Goal: Task Accomplishment & Management: Use online tool/utility

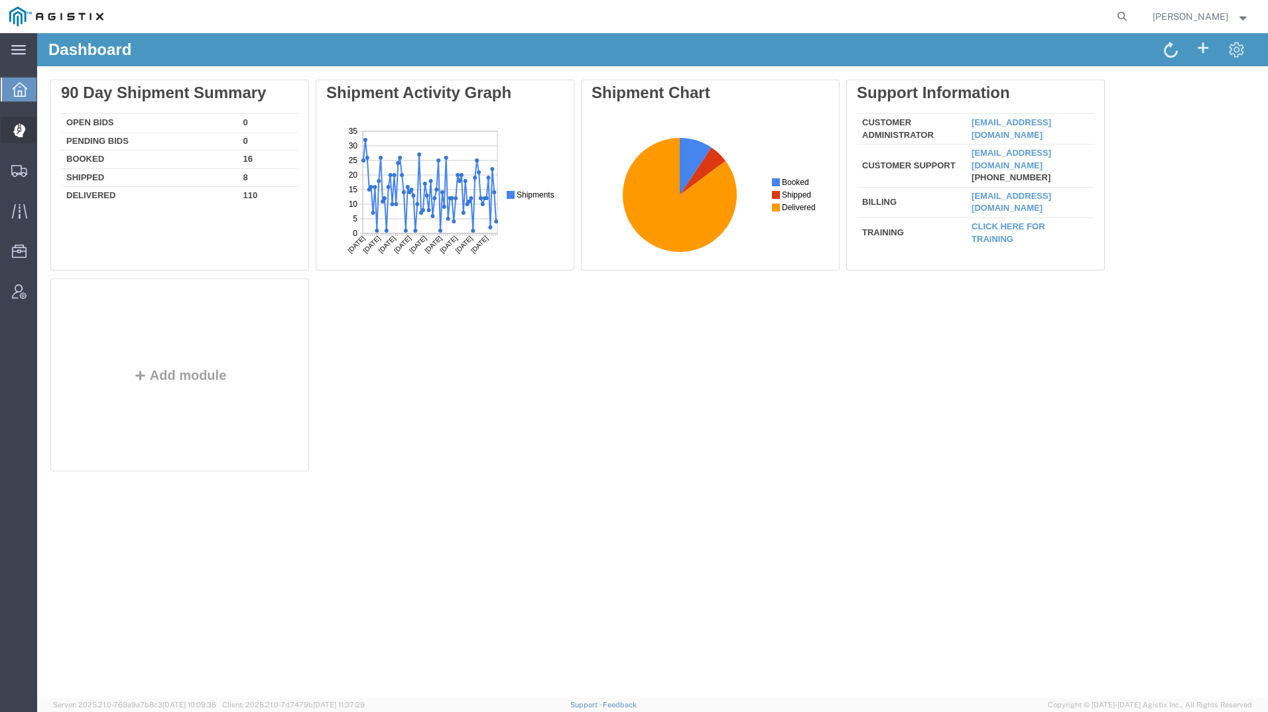
click at [19, 135] on icon at bounding box center [19, 130] width 12 height 13
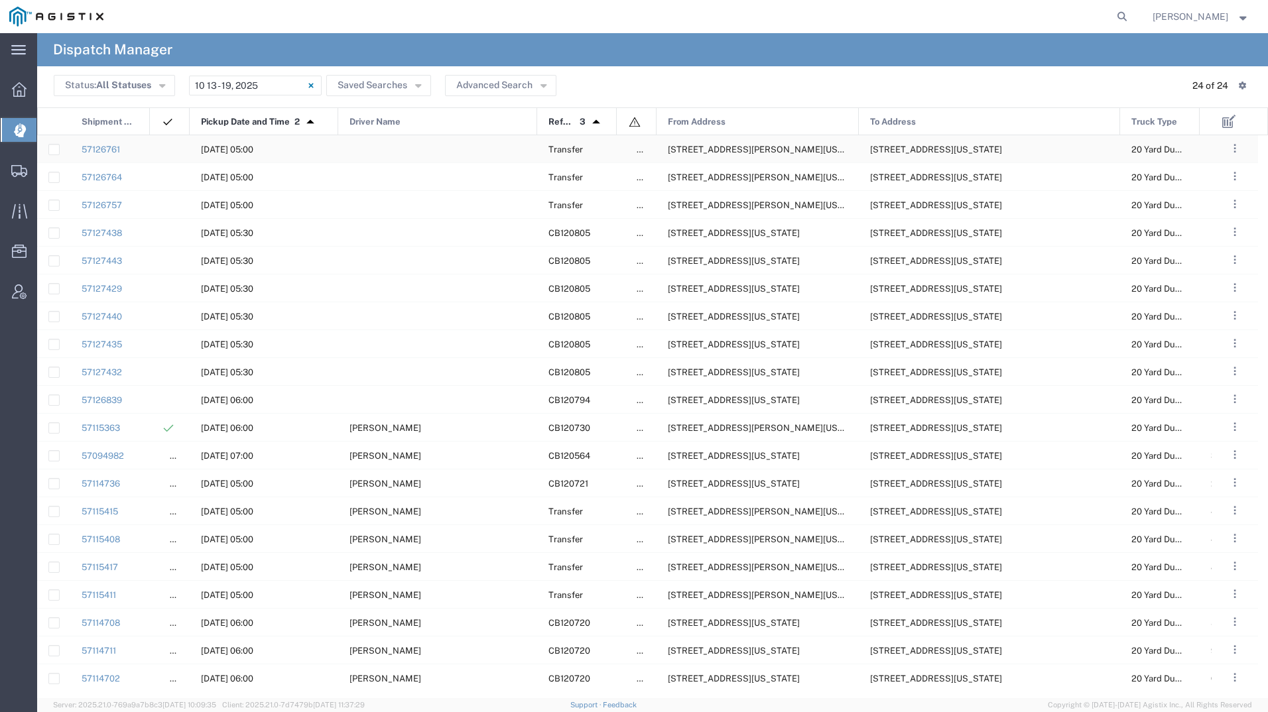
click at [732, 149] on span "6402 Santa Teresa Blvd, San Jose, California, 95119, United States" at bounding box center [770, 150] width 204 height 10
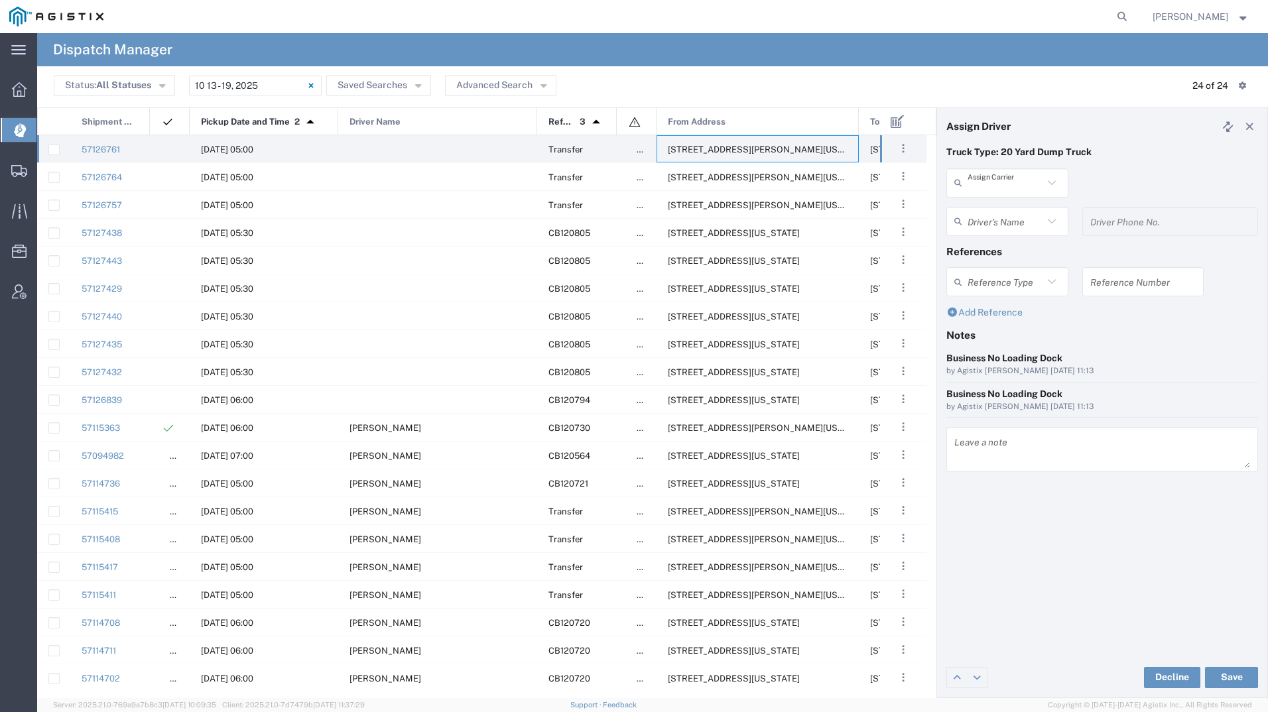
click at [1009, 185] on input "text" at bounding box center [1006, 182] width 76 height 23
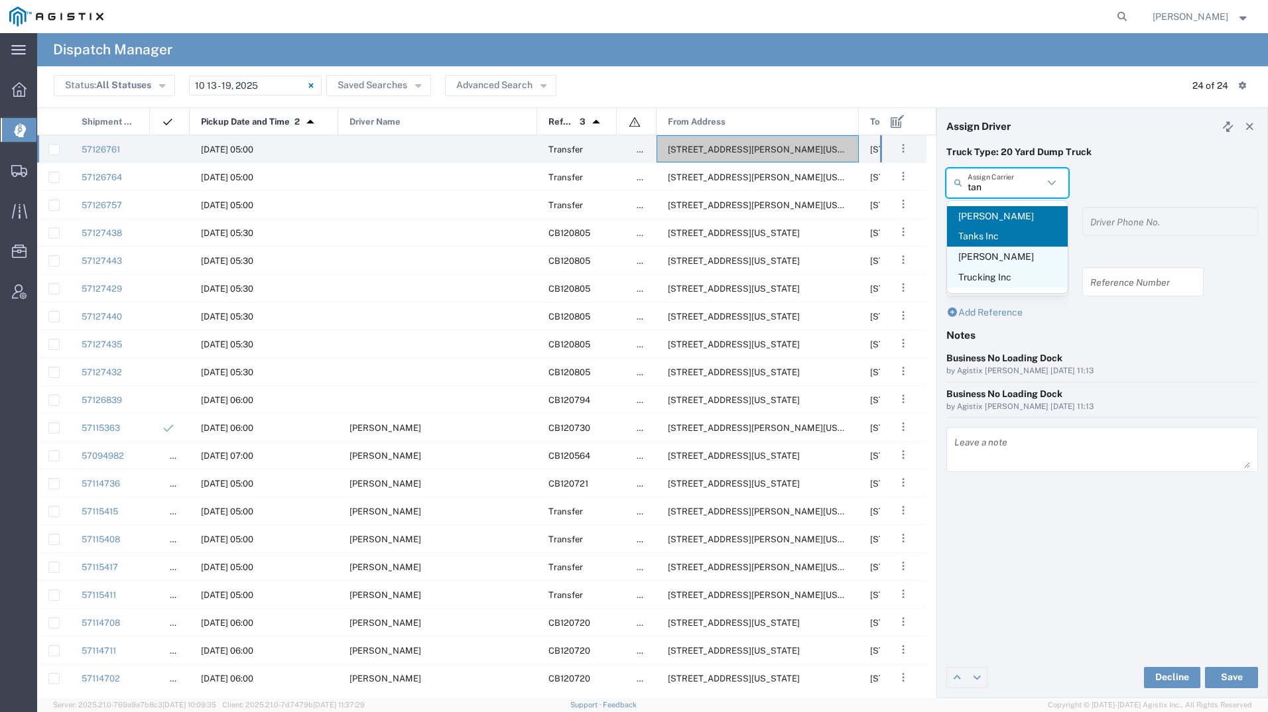
click at [1026, 247] on span "Taneja Trucking Inc" at bounding box center [1007, 267] width 121 height 41
type input "Taneja Trucking Inc"
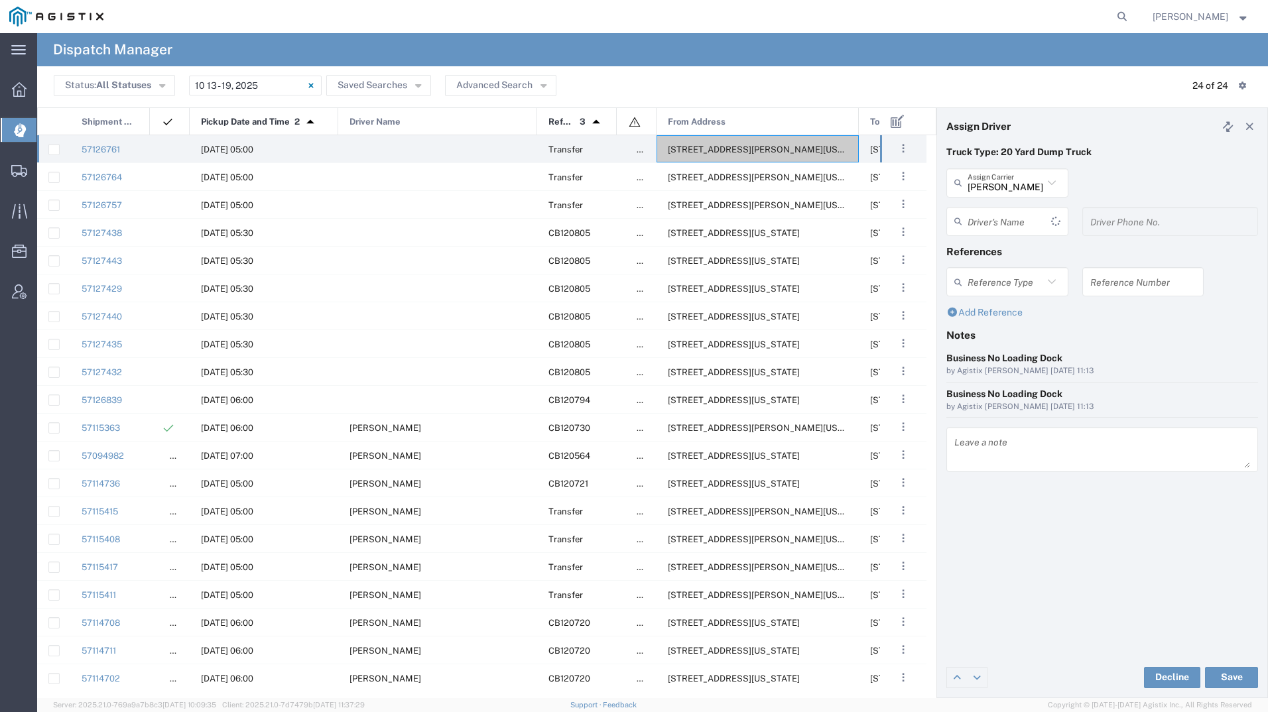
click at [1028, 237] on div "Driver's Name Arnoldo Dominguez Brad Bonner Brad Bonner Carlos Gonzalez Cesar C…" at bounding box center [1008, 226] width 136 height 38
click at [1029, 211] on input "text" at bounding box center [1006, 221] width 76 height 23
click at [1003, 300] on span "Varun Taneja" at bounding box center [1007, 295] width 121 height 21
type input "Varun Taneja"
type input "408-744-2057"
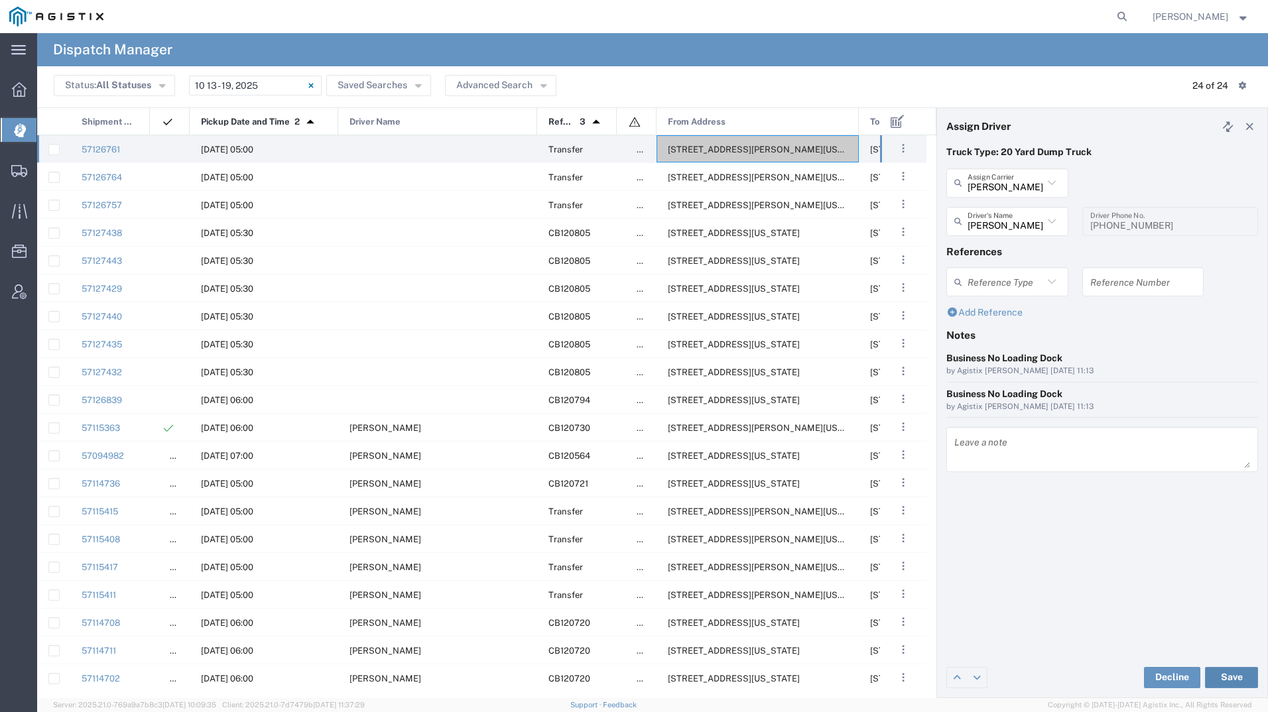
click at [1234, 674] on button "Save" at bounding box center [1231, 677] width 53 height 21
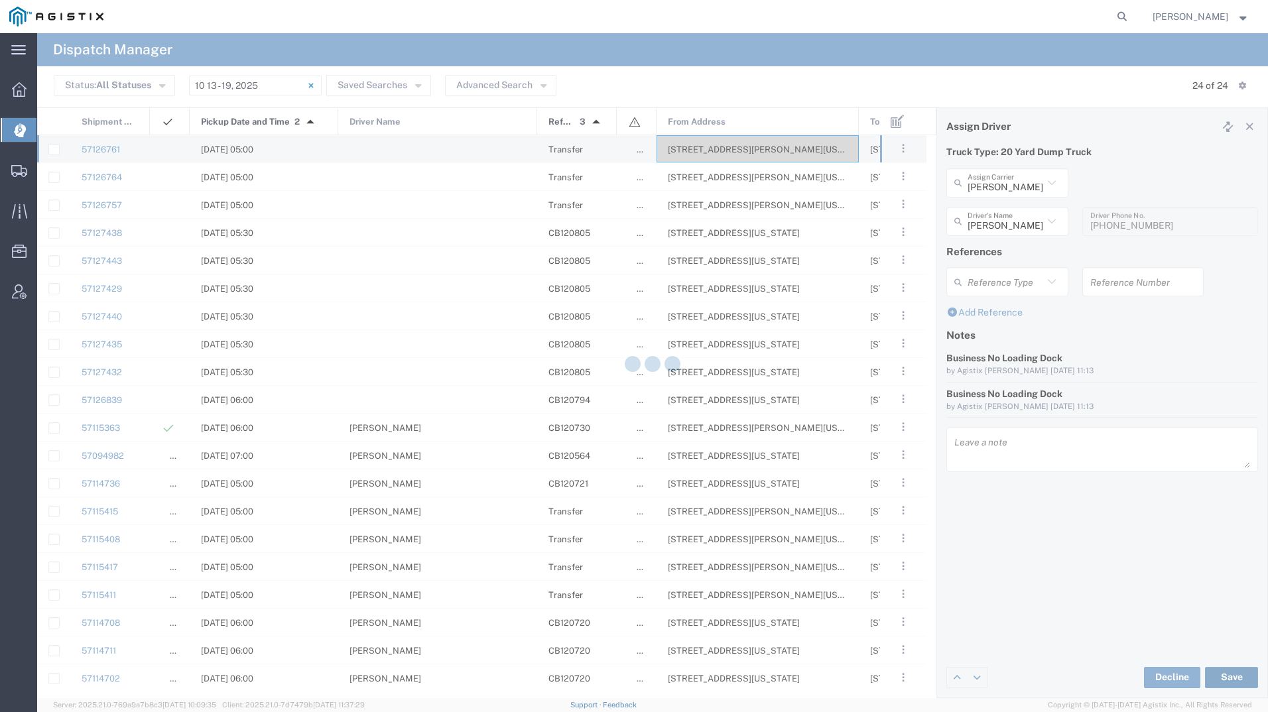
type input "Varun Taneja"
type input "Taneja Trucking Inc"
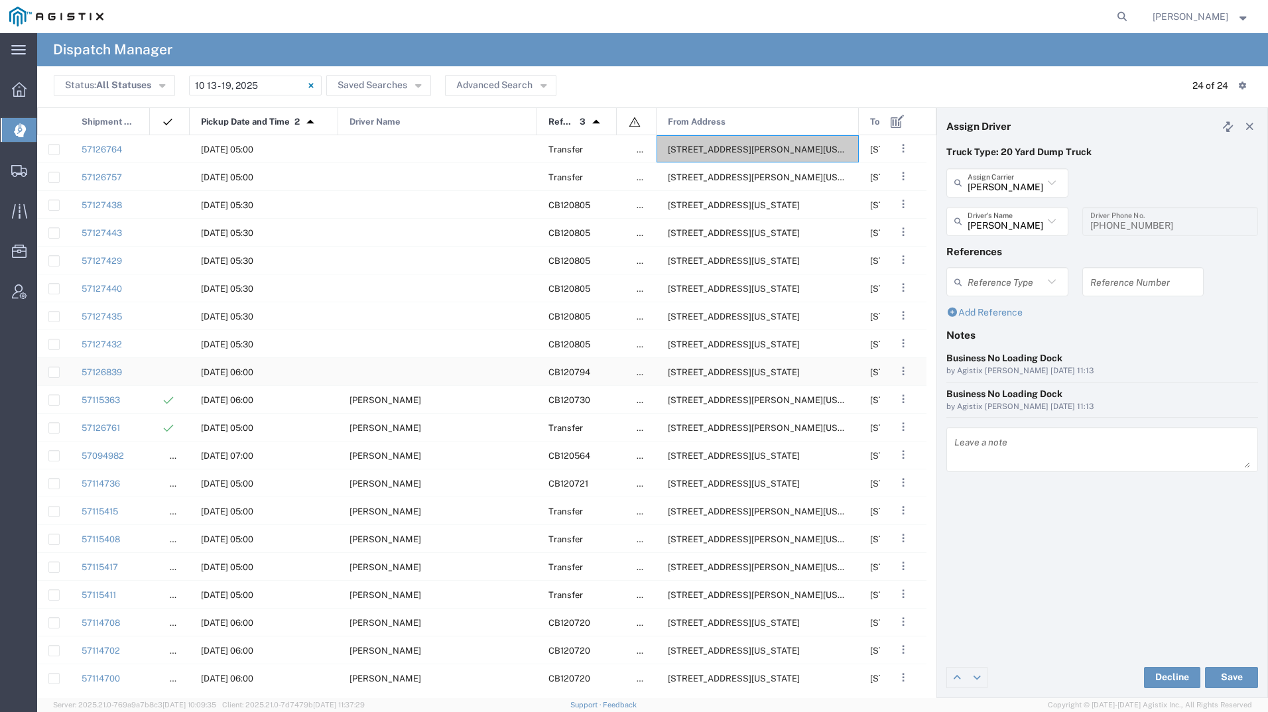
click at [745, 370] on span "8517 Panama Ln, Bakersfield, California, 93311, United States" at bounding box center [734, 372] width 132 height 10
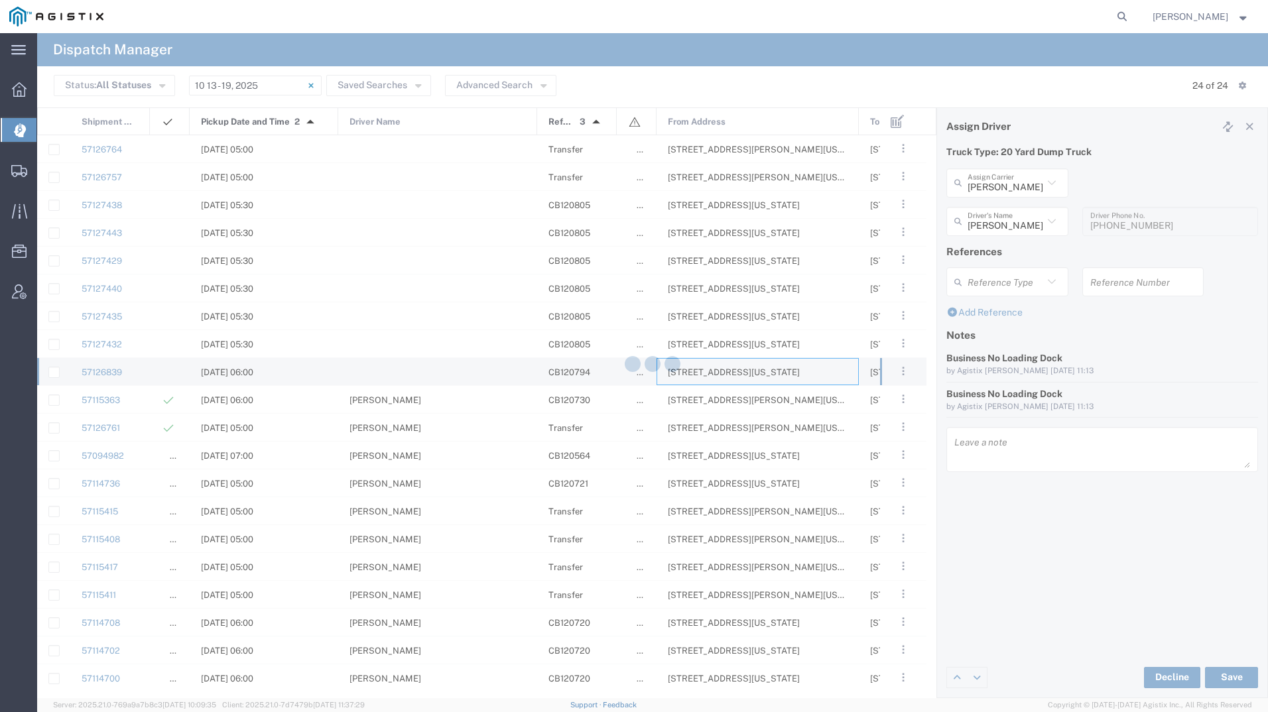
type input "Bradley Tanks Inc"
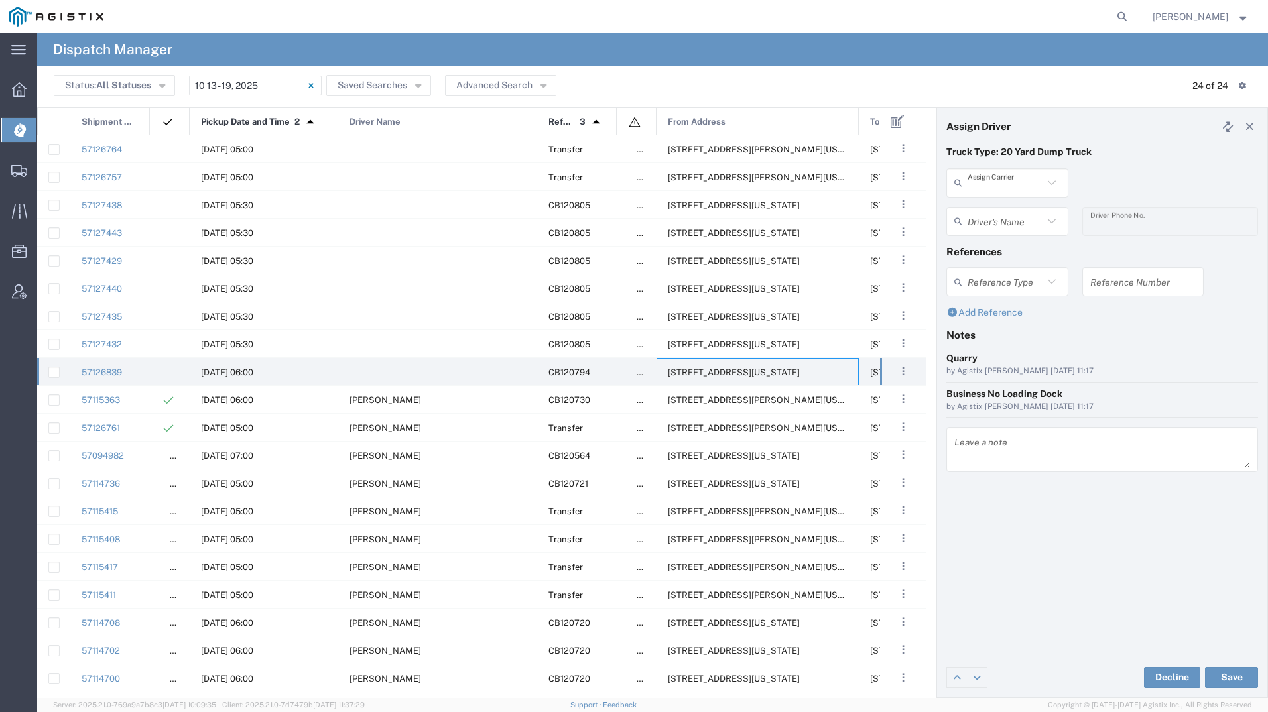
click at [987, 190] on input "text" at bounding box center [1006, 182] width 76 height 23
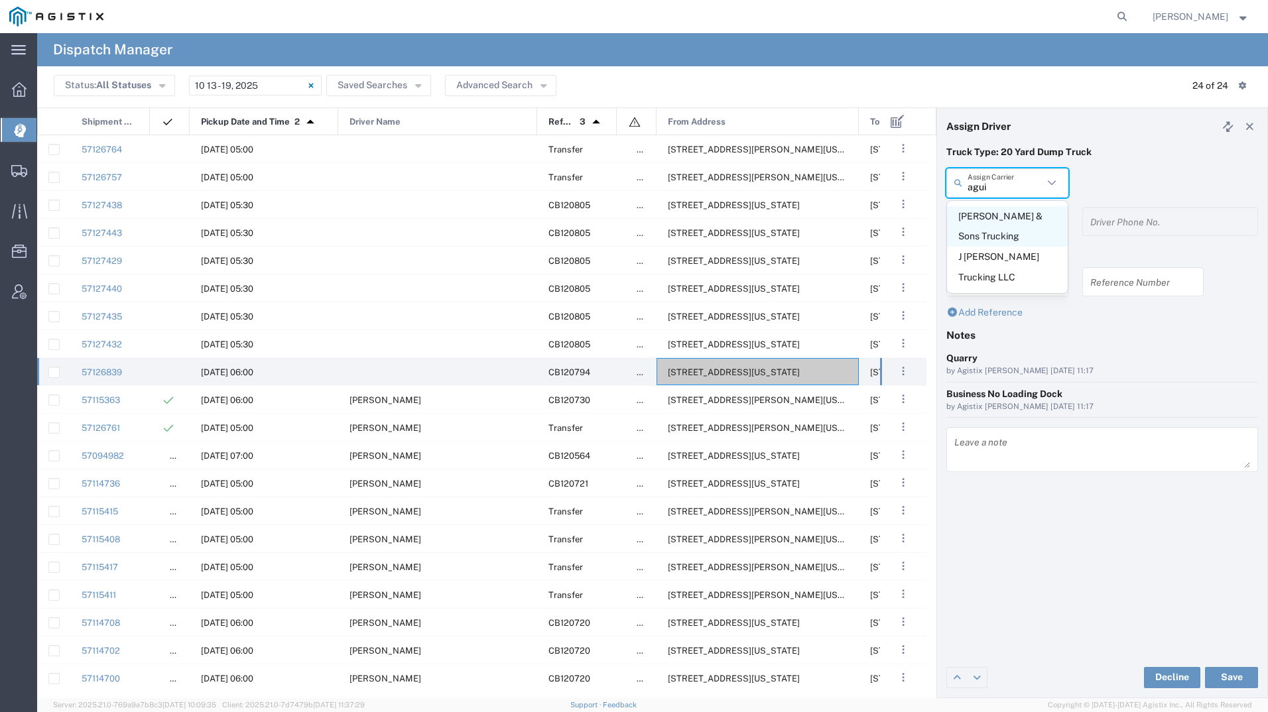
click at [984, 217] on span "Aguirre & Sons Trucking" at bounding box center [1007, 226] width 121 height 41
type input "Aguirre & Sons Trucking"
click at [980, 218] on input "text" at bounding box center [1010, 221] width 84 height 23
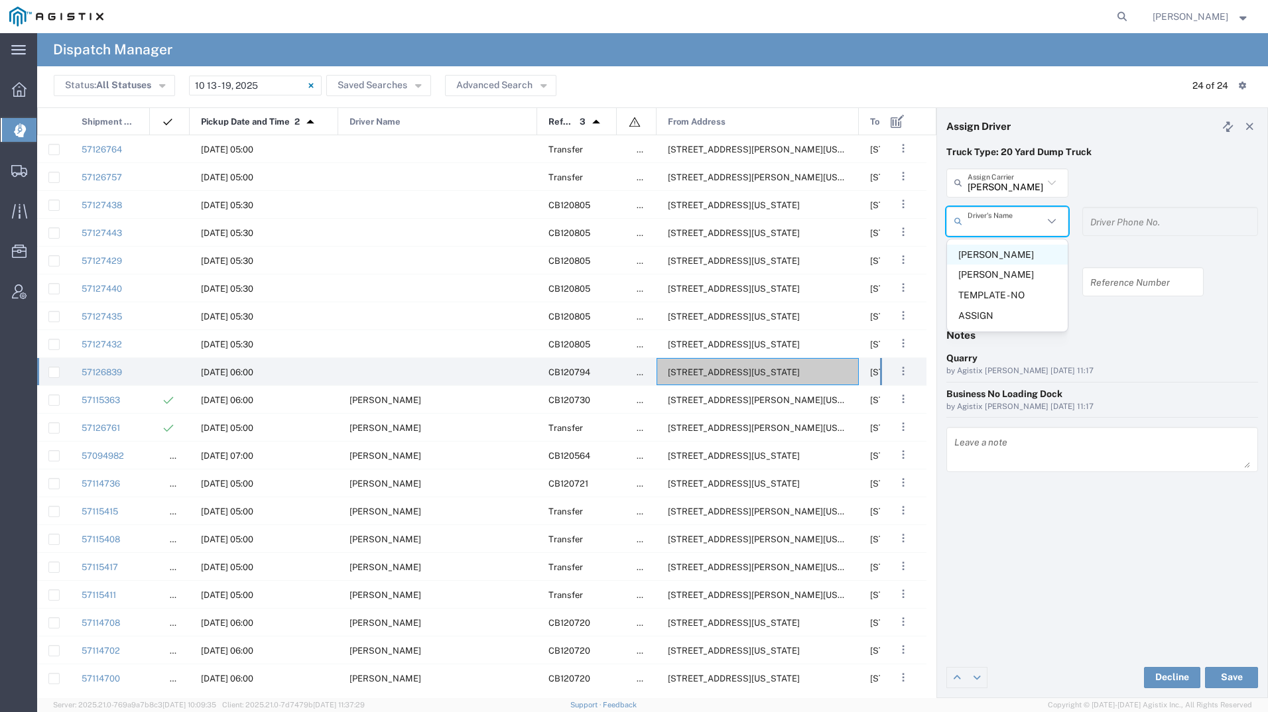
click at [990, 253] on span "Leonel Armenta" at bounding box center [1007, 255] width 121 height 21
type input "Leonel Armenta"
type input "9093499772"
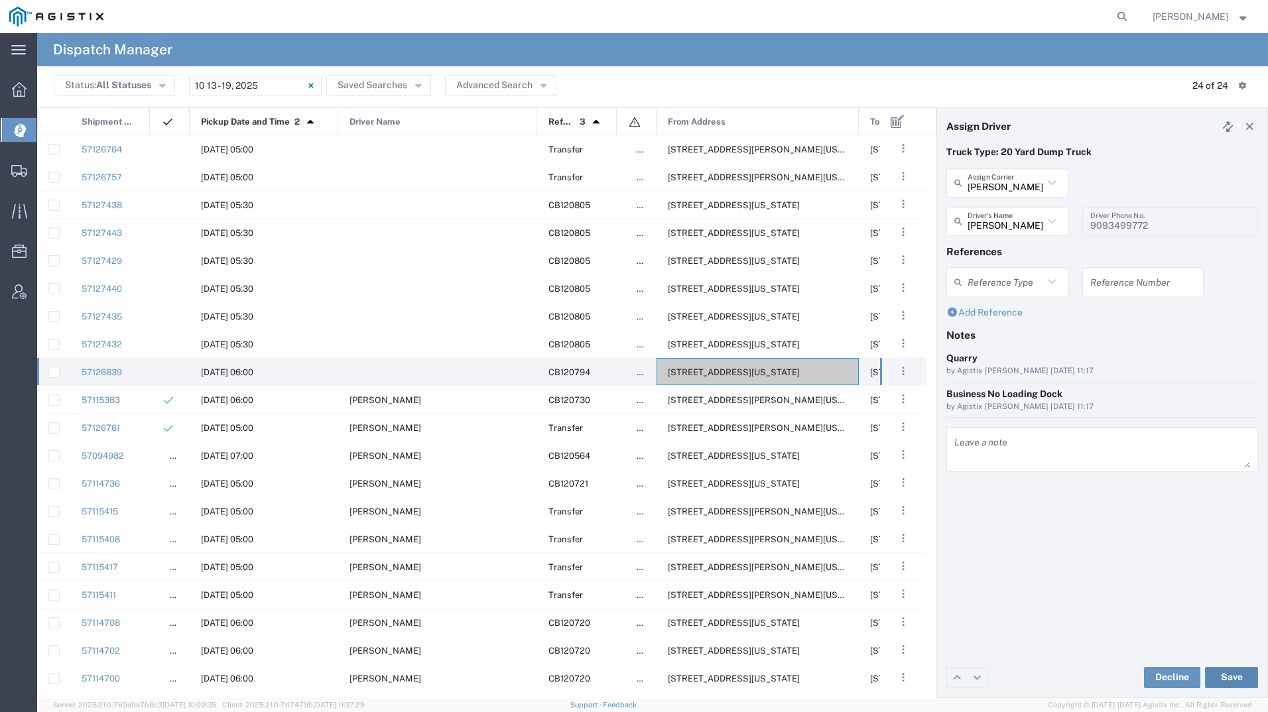
click at [1214, 675] on button "Save" at bounding box center [1231, 677] width 53 height 21
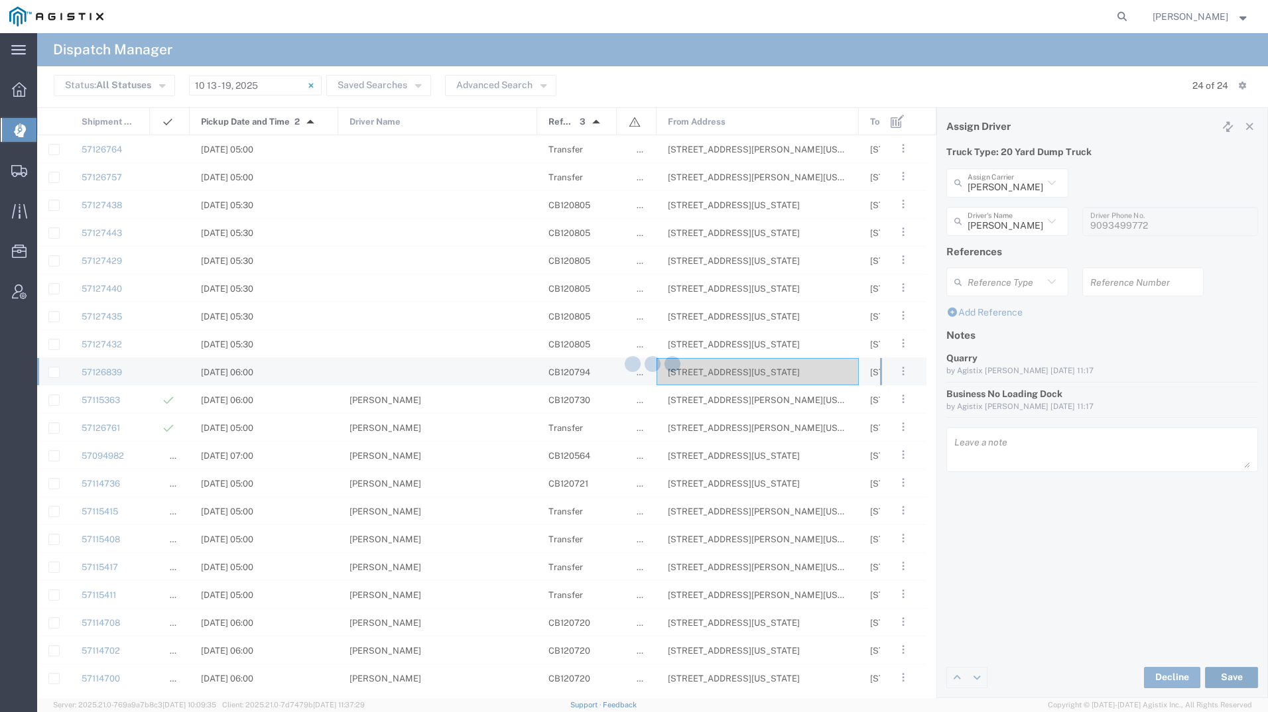
type input "Leonel Armenta"
type input "Aguirre & Sons Trucking"
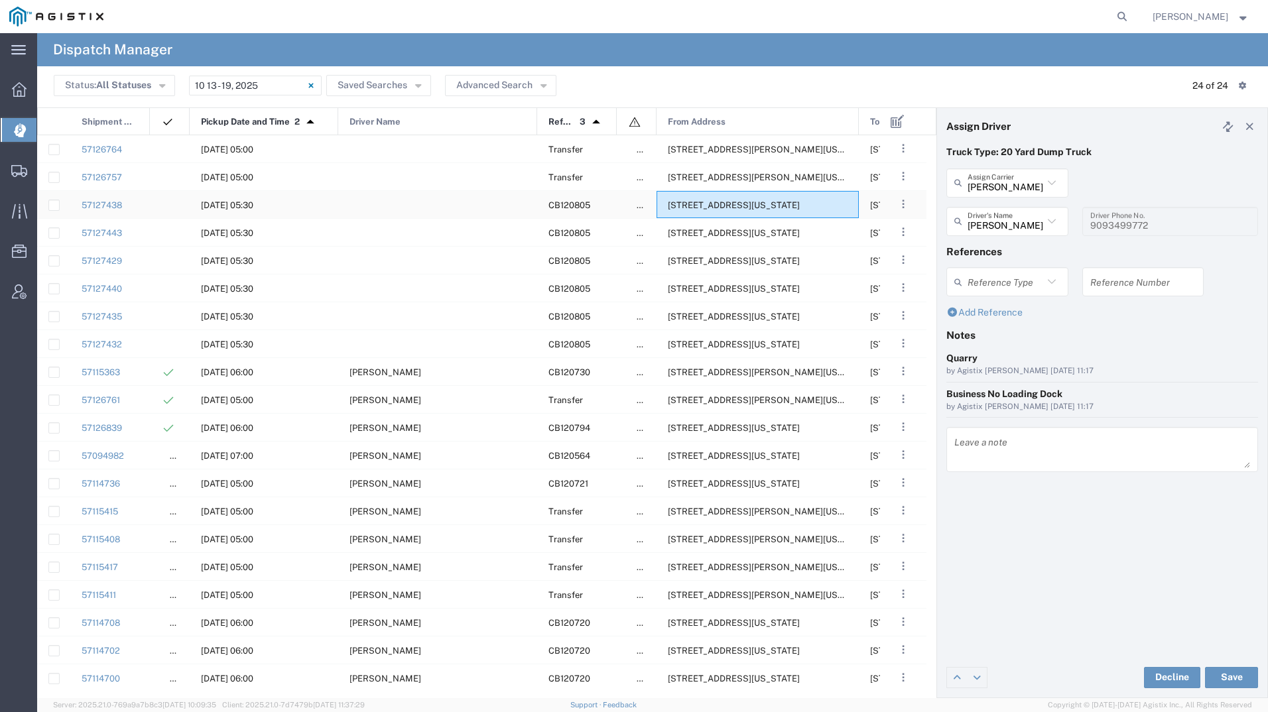
click at [772, 199] on div "1950 Del Mar Dr, San Ramon, California, 94583, United States" at bounding box center [758, 204] width 202 height 27
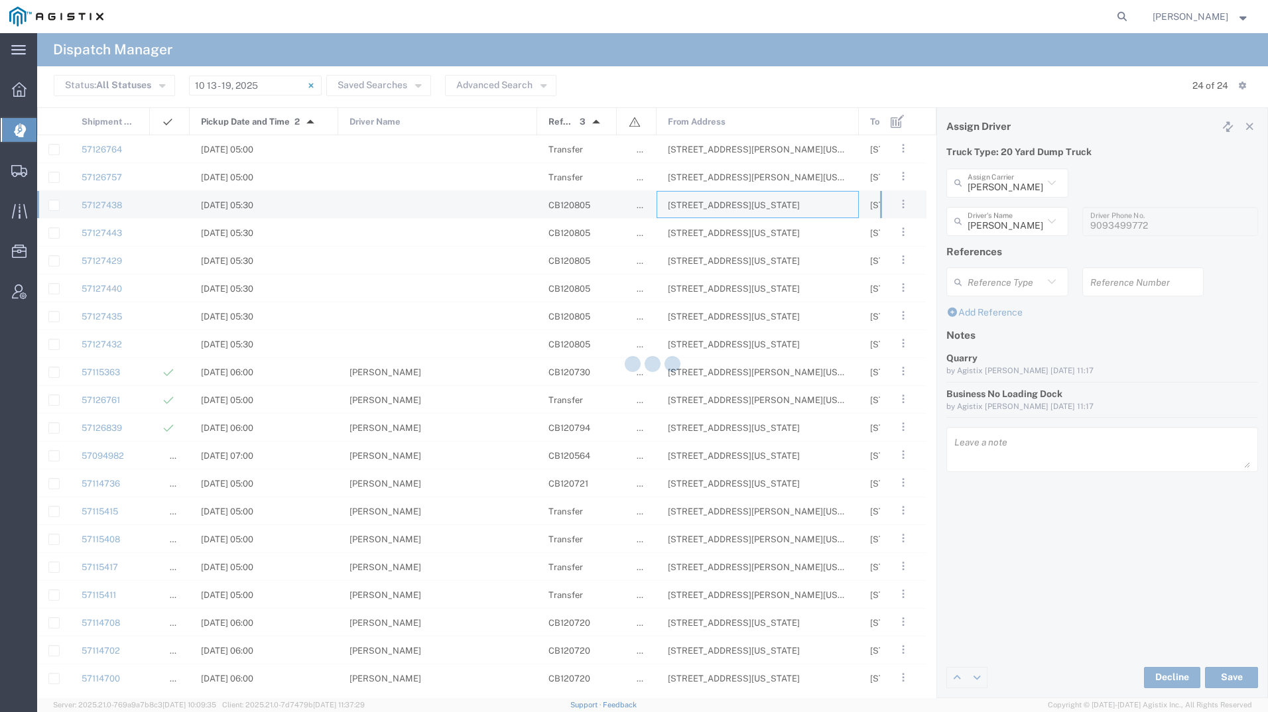
type input "Bradley Tanks Inc"
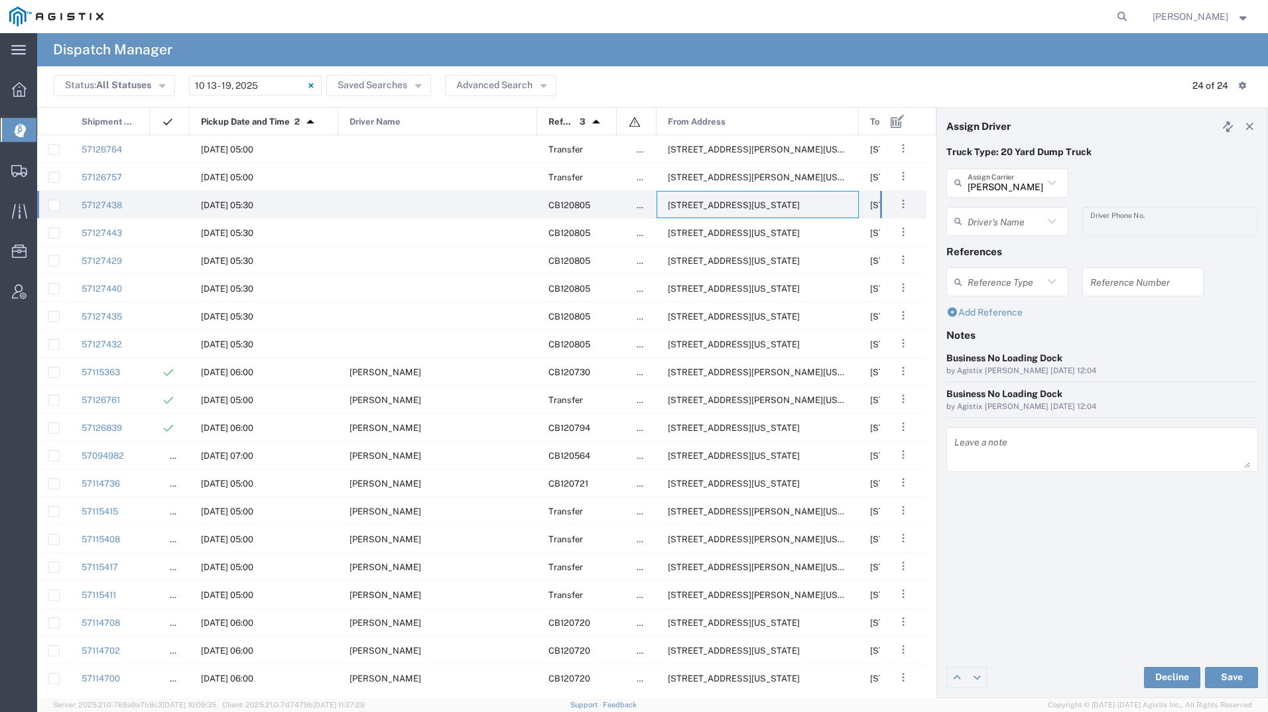
click at [1020, 230] on input "text" at bounding box center [1006, 221] width 76 height 23
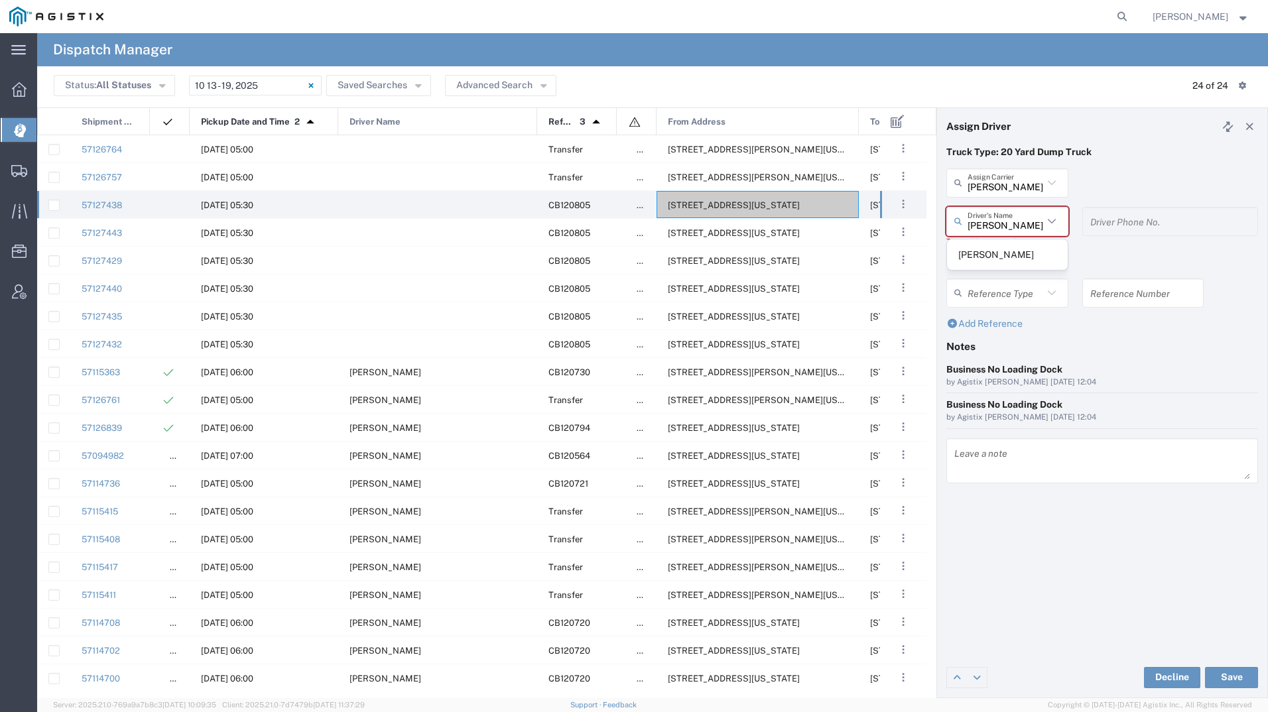
click at [1011, 245] on span "Steve Kyles" at bounding box center [1007, 255] width 121 height 21
type input "Steve Kyles"
type input "9255182414"
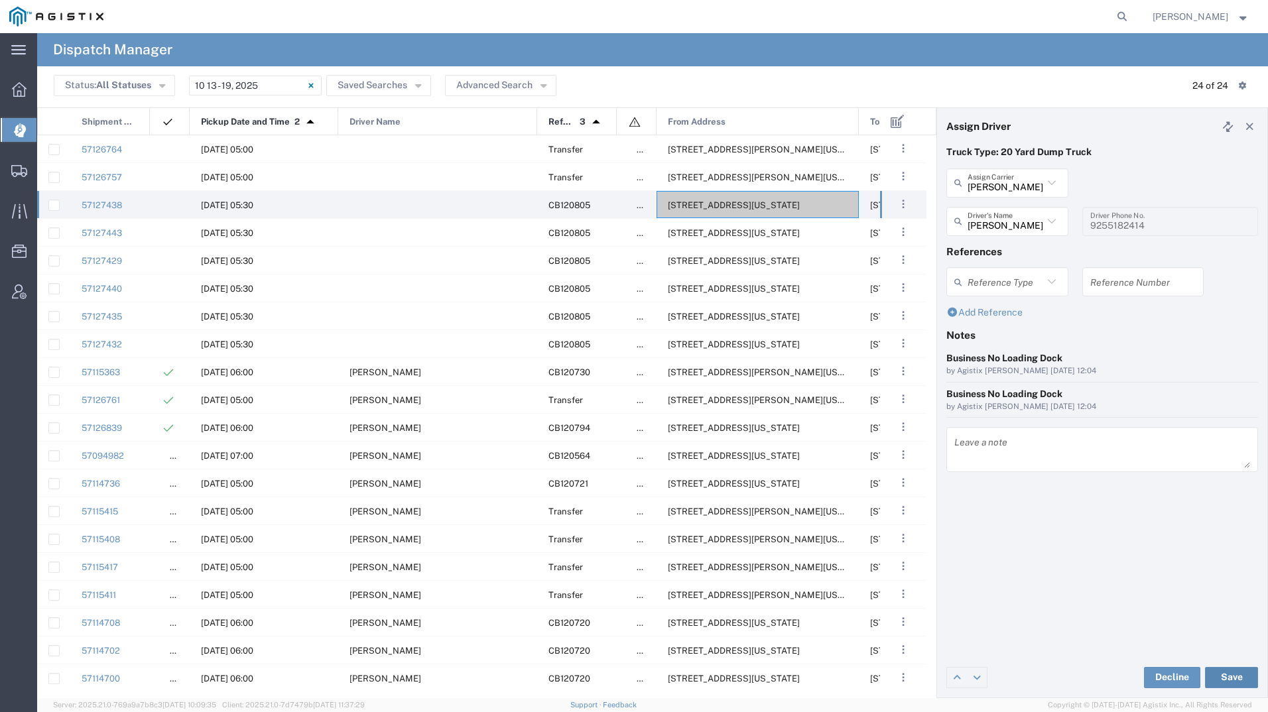
click at [1226, 677] on button "Save" at bounding box center [1231, 677] width 53 height 21
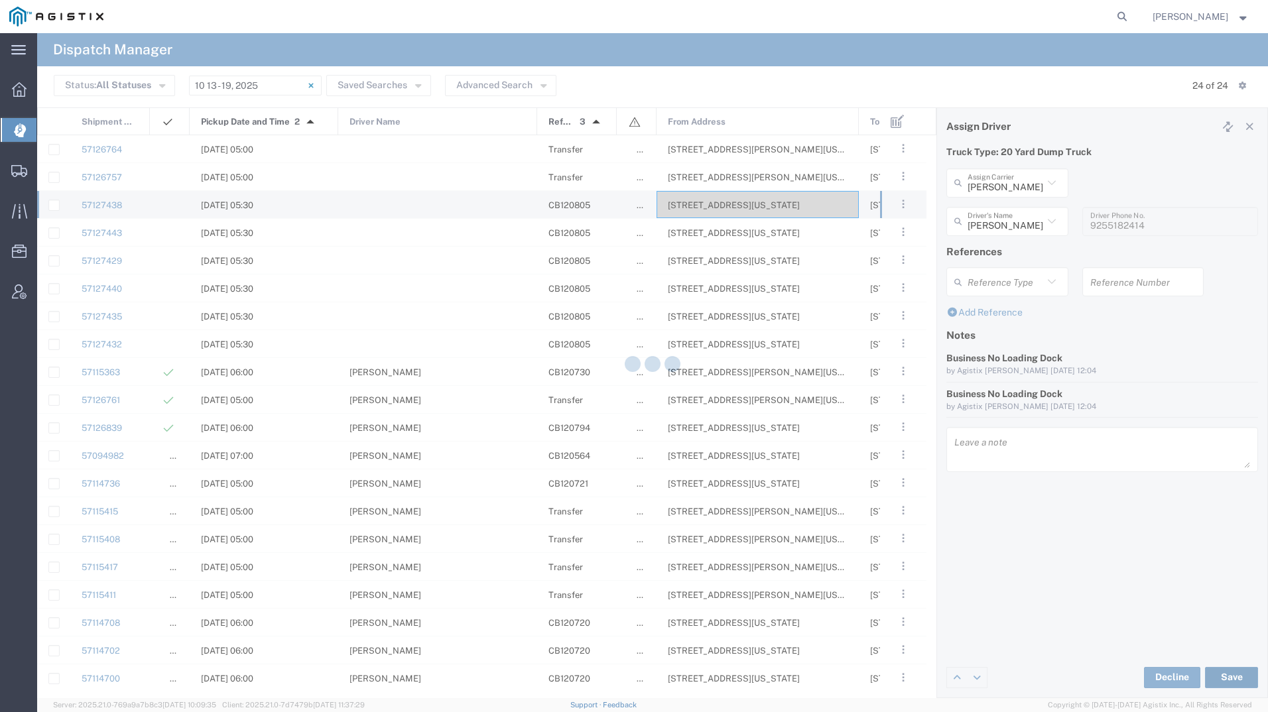
type input "Steve Kyles"
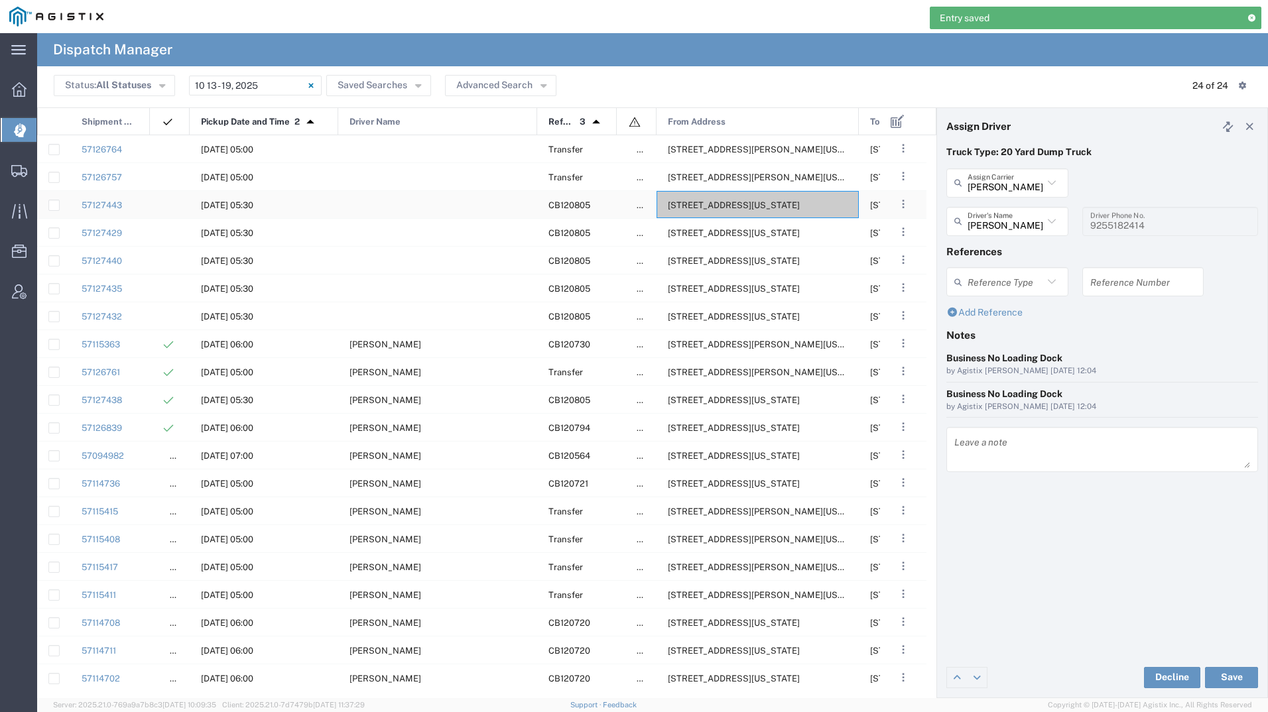
click at [707, 213] on div "1950 Del Mar Dr, San Ramon, California, 94583, United States" at bounding box center [758, 204] width 202 height 27
click at [1033, 216] on input "text" at bounding box center [1010, 221] width 84 height 23
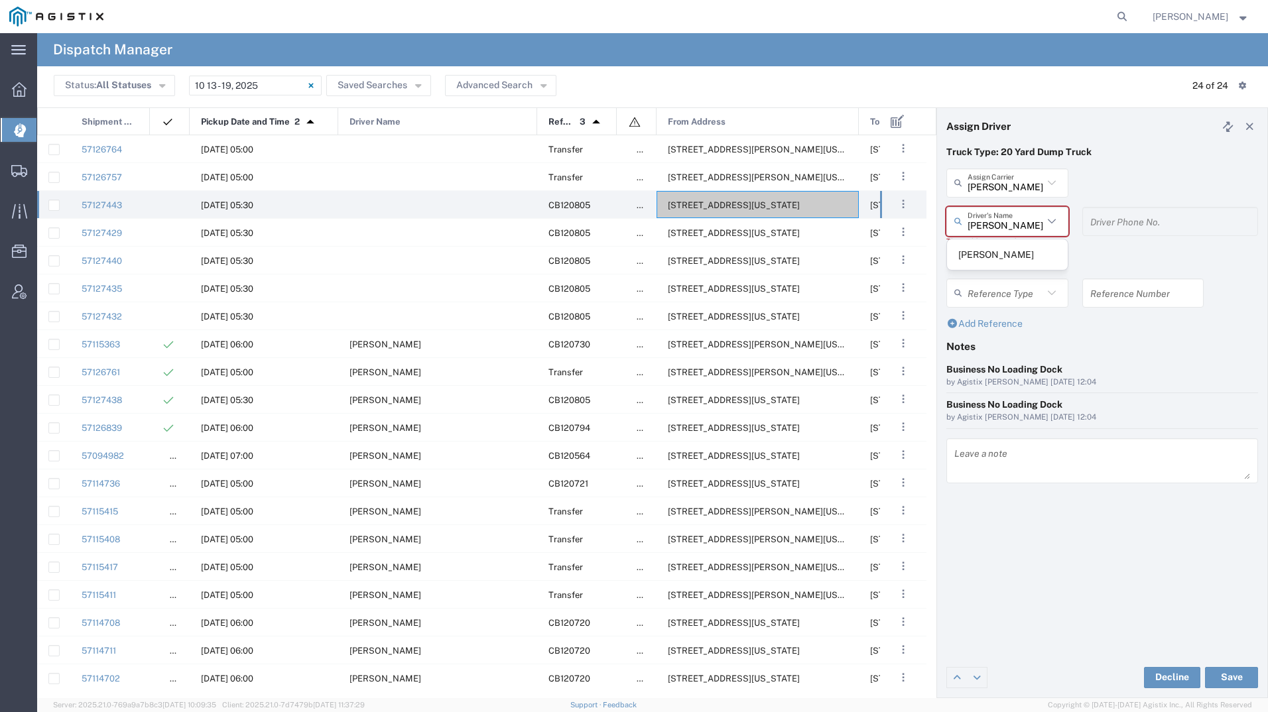
click at [1013, 247] on span "Joel Santana" at bounding box center [1007, 255] width 121 height 21
type input "Joel Santana"
type input "2097079350"
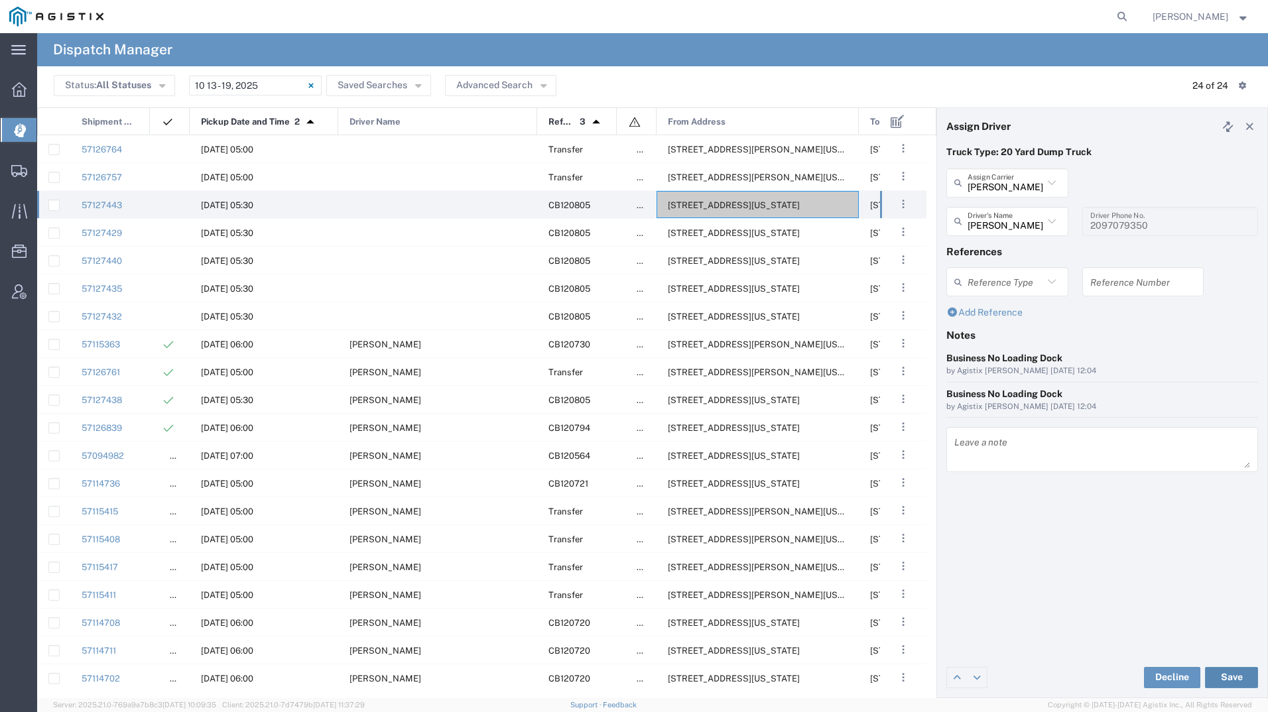
click at [1238, 676] on button "Save" at bounding box center [1231, 677] width 53 height 21
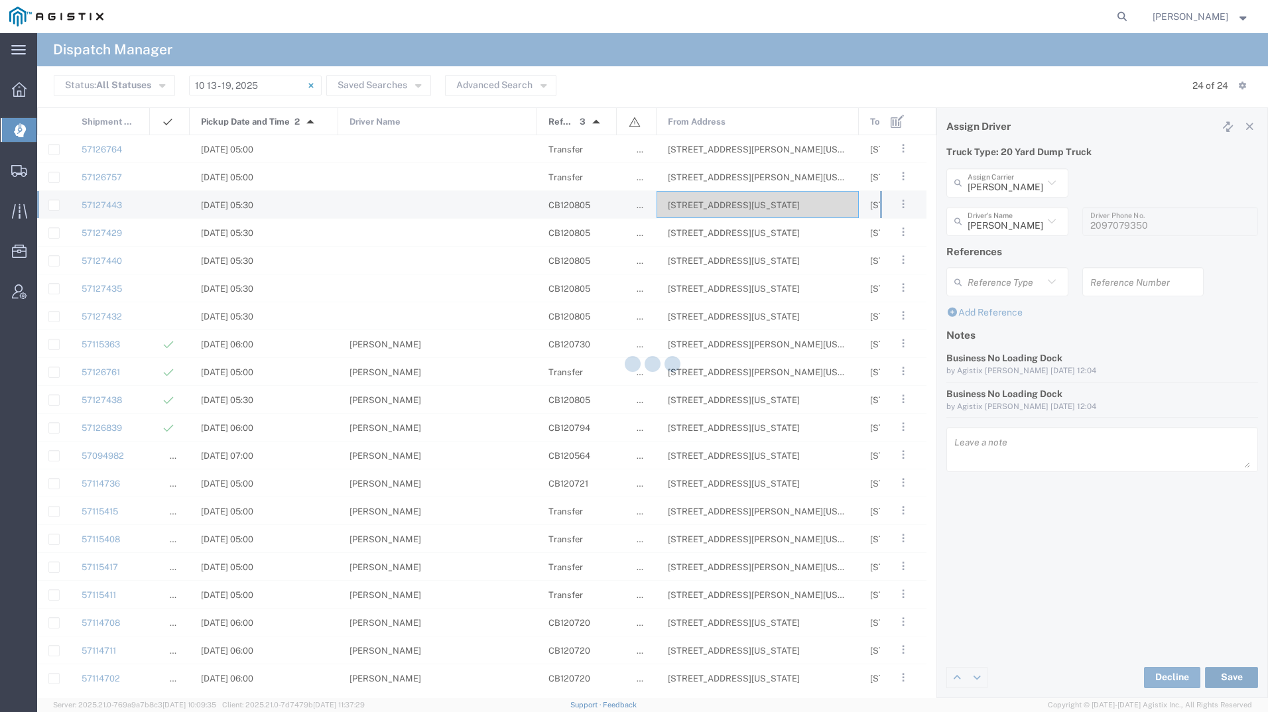
type input "Joel Santana"
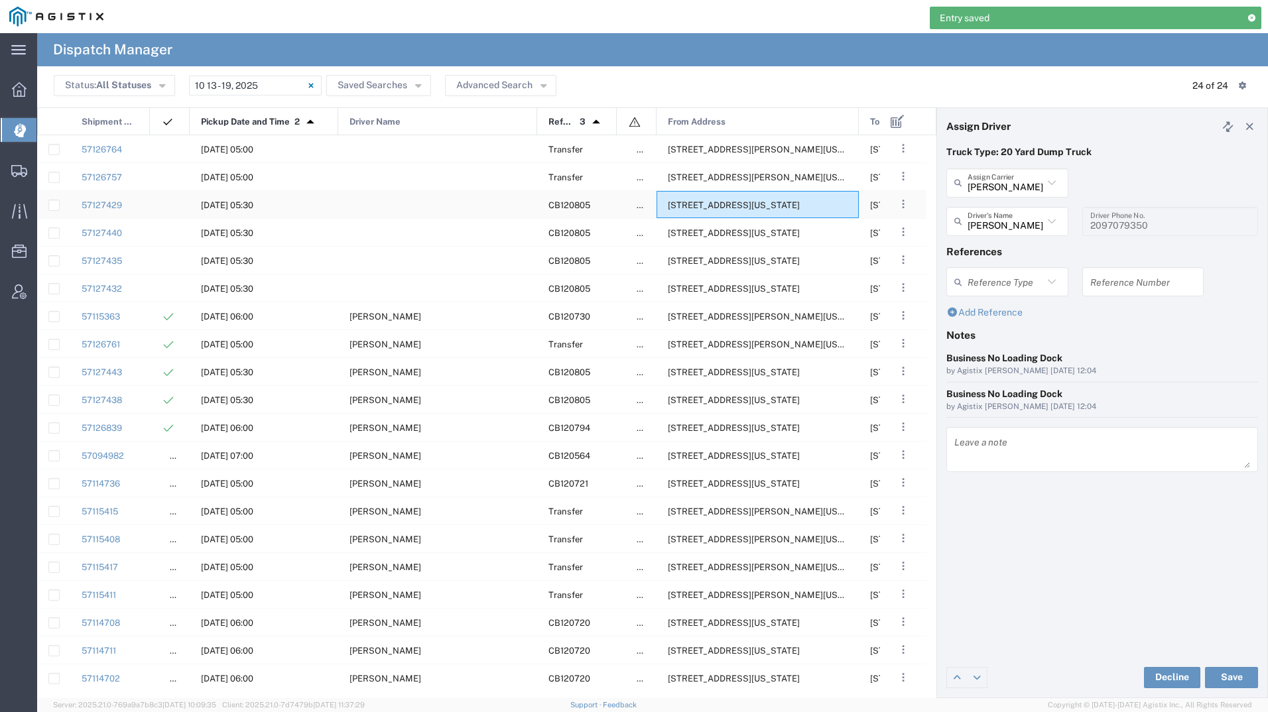
click at [696, 210] on div "1950 Del Mar Dr, San Ramon, California, 94583, United States" at bounding box center [758, 204] width 202 height 27
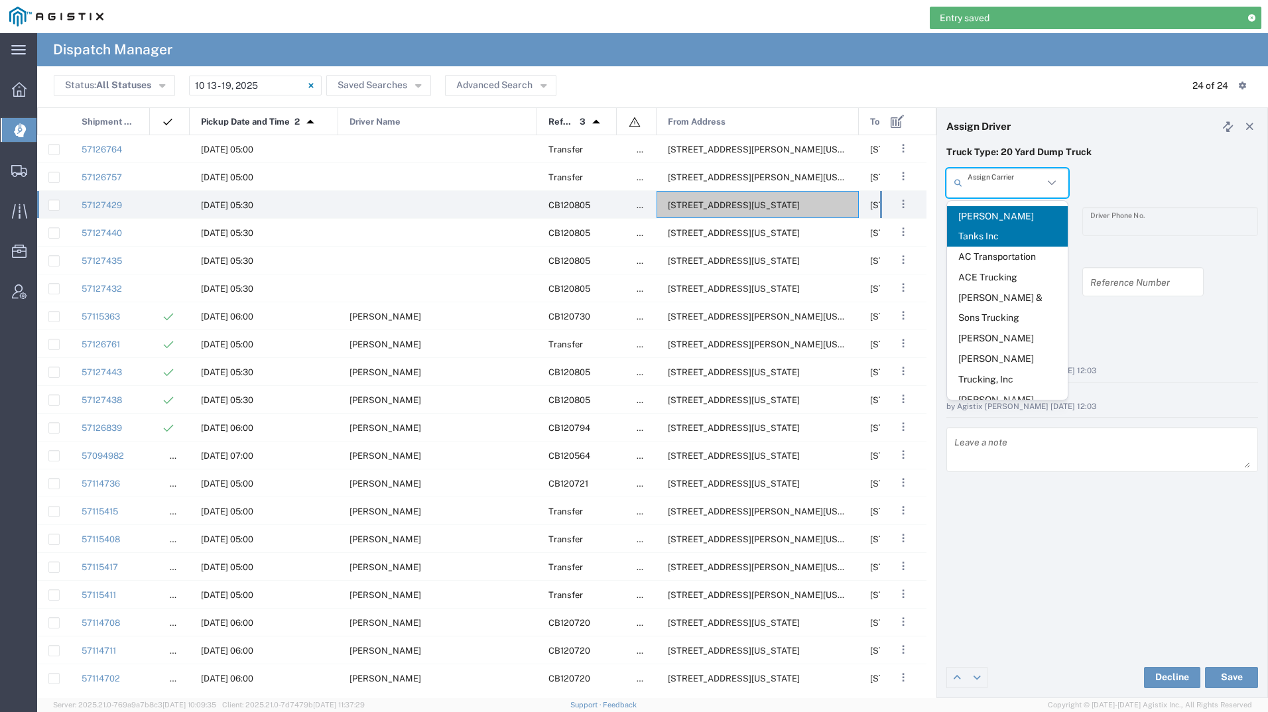
click at [974, 188] on input "text" at bounding box center [1006, 182] width 76 height 23
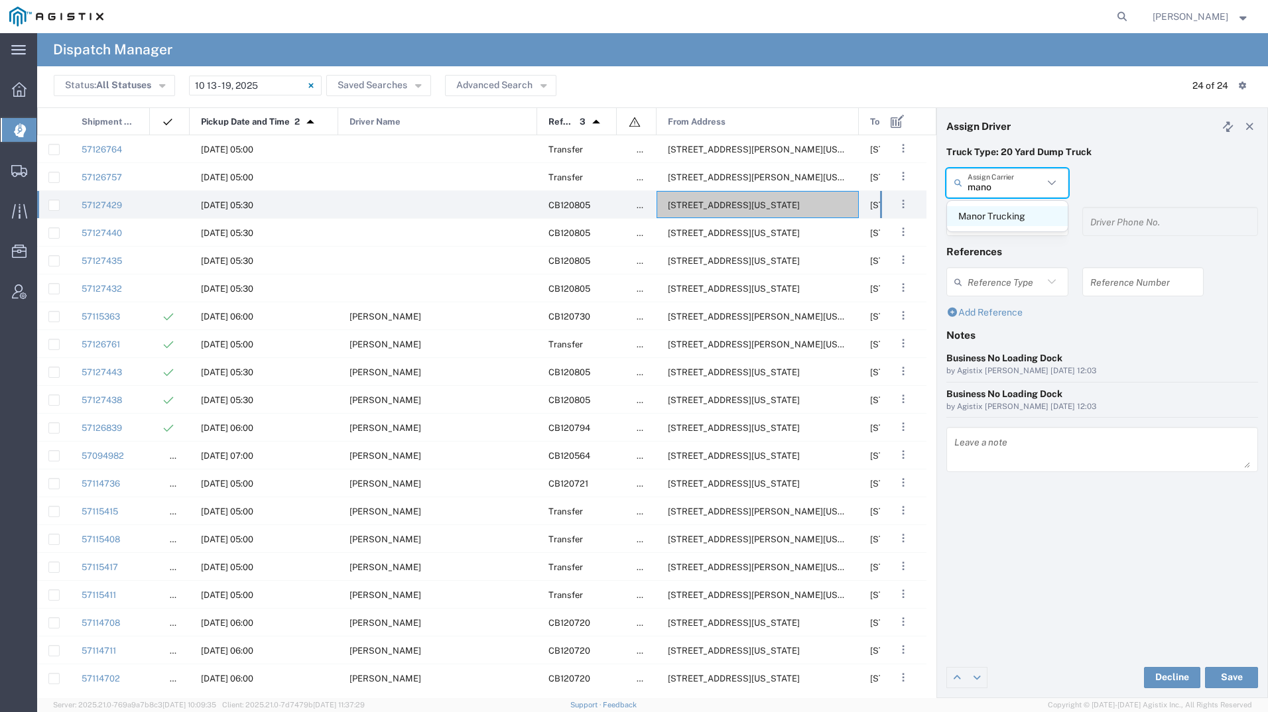
click at [984, 211] on span "Manor Trucking" at bounding box center [1007, 216] width 121 height 21
type input "Manor Trucking"
click at [984, 211] on input "text" at bounding box center [1010, 221] width 84 height 23
click at [989, 245] on span "Manohar Singh" at bounding box center [1007, 255] width 121 height 21
type input "Manohar Singh"
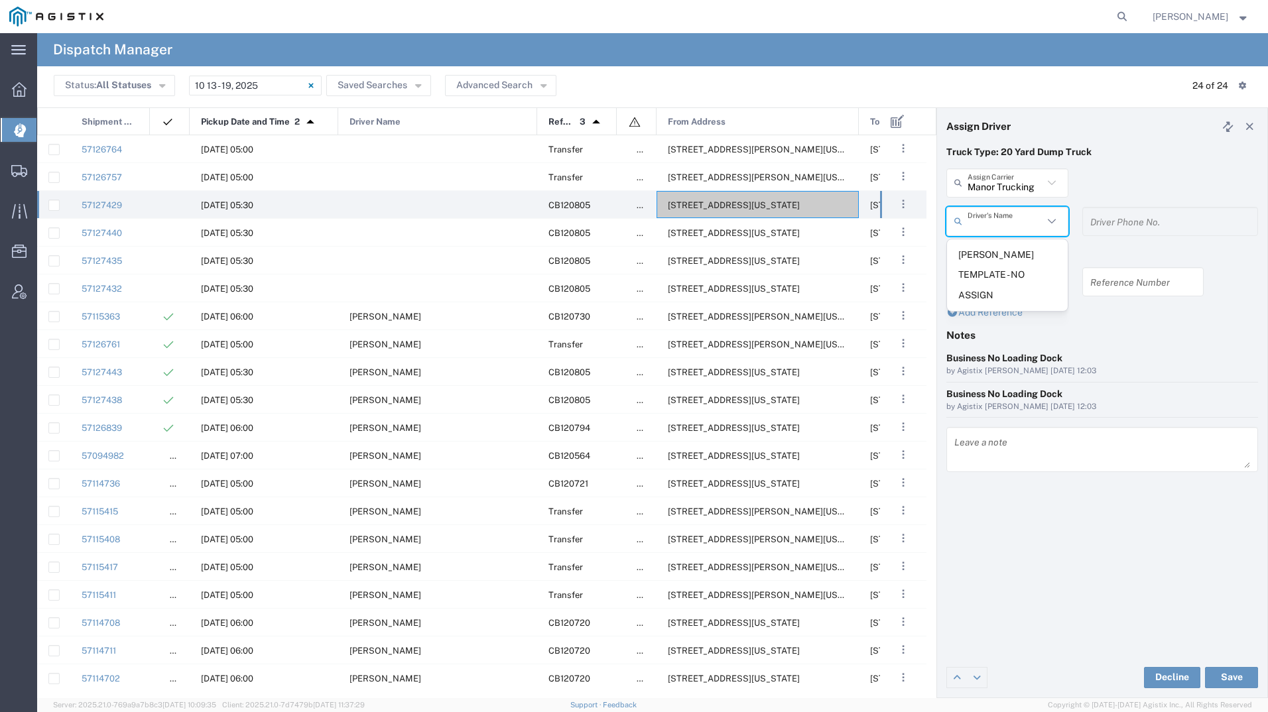
type input "2093218686"
click at [1240, 665] on div "Decline Save" at bounding box center [1102, 678] width 330 height 40
click at [1240, 674] on button "Save" at bounding box center [1231, 677] width 53 height 21
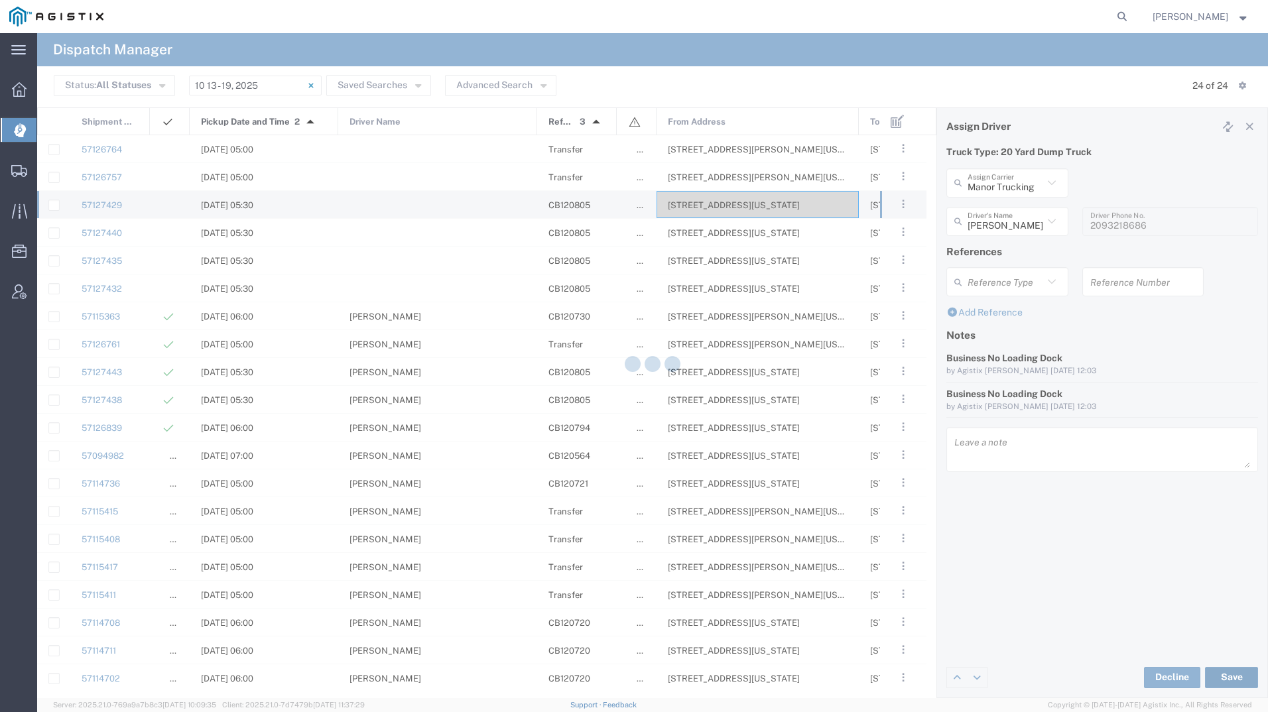
type input "Manohar Singh"
type input "Manor Trucking"
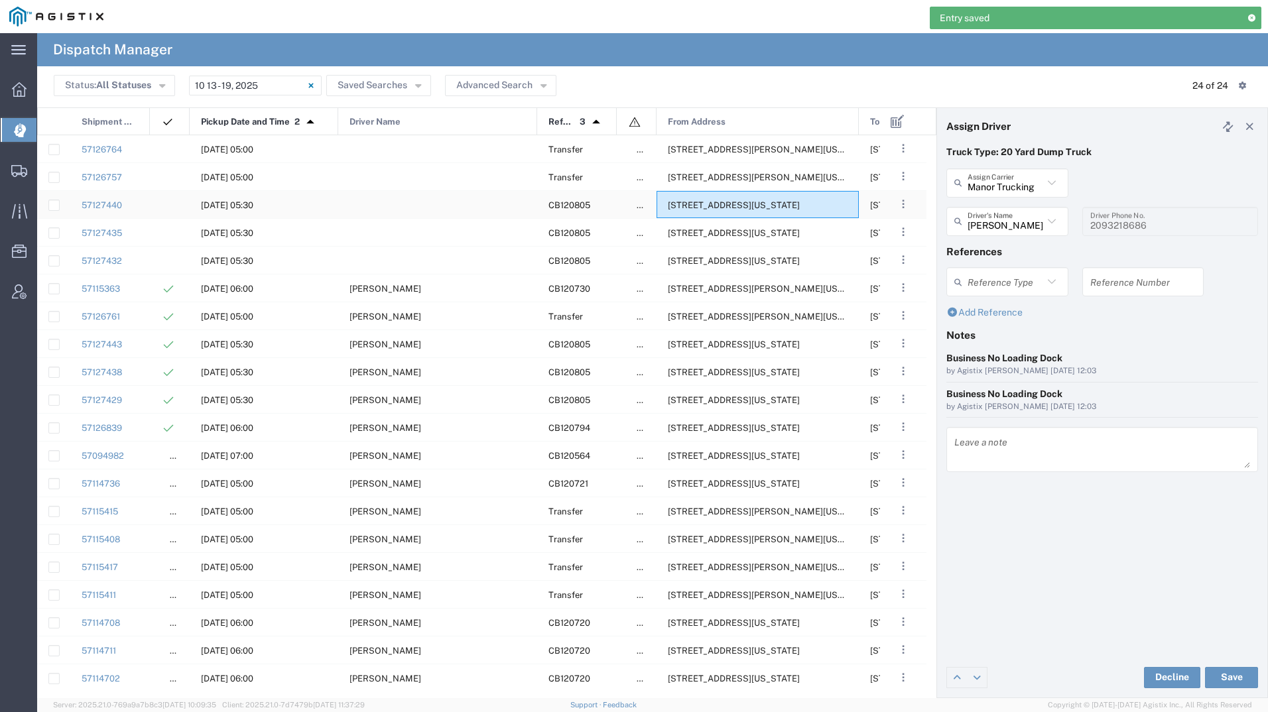
click at [702, 202] on span "1950 Del Mar Dr, San Ramon, California, 94583, United States" at bounding box center [734, 205] width 132 height 10
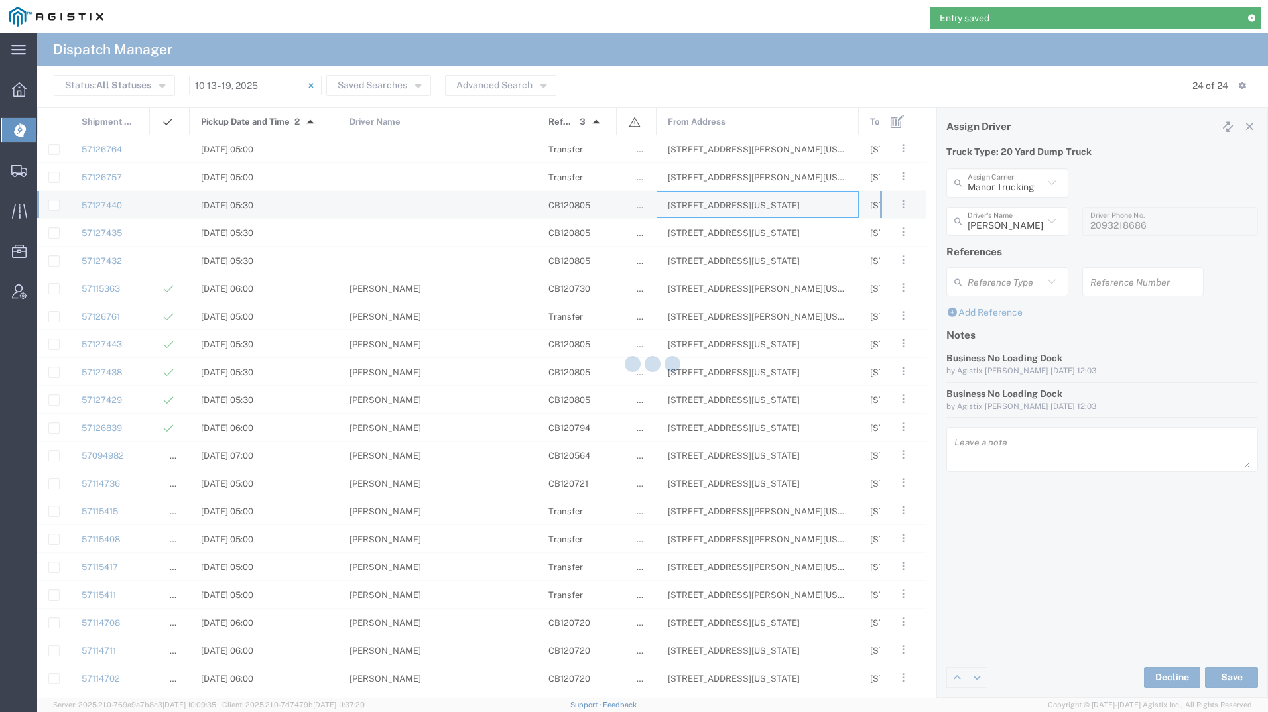
type input "Bradley Tanks Inc"
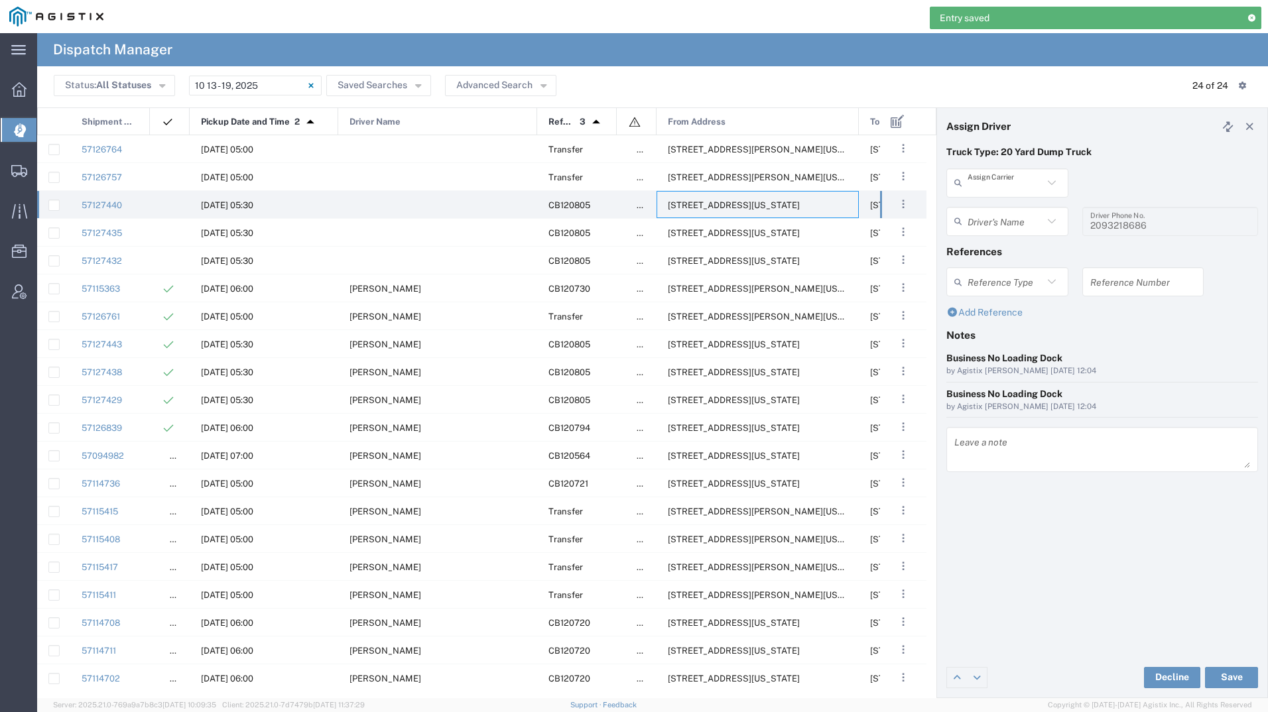
click at [1004, 183] on input "text" at bounding box center [1006, 182] width 76 height 23
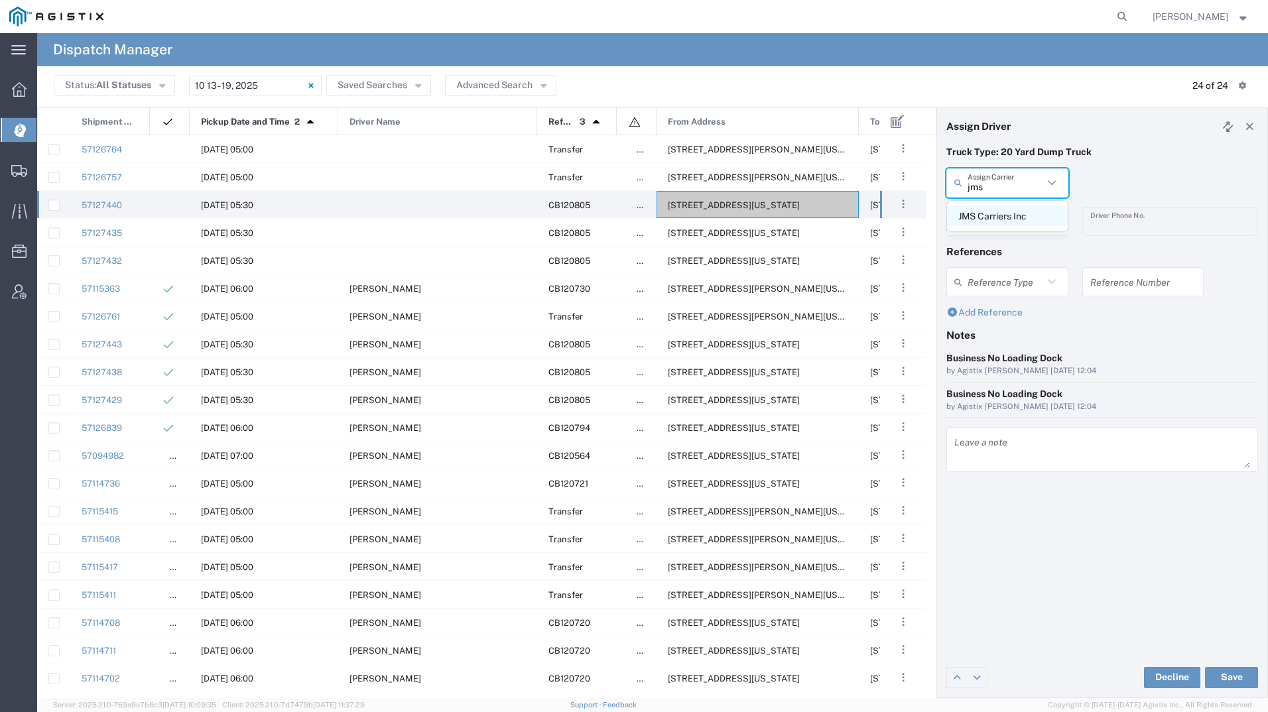
click at [1011, 210] on span "JMS Carriers Inc" at bounding box center [1007, 216] width 121 height 21
type input "JMS Carriers Inc"
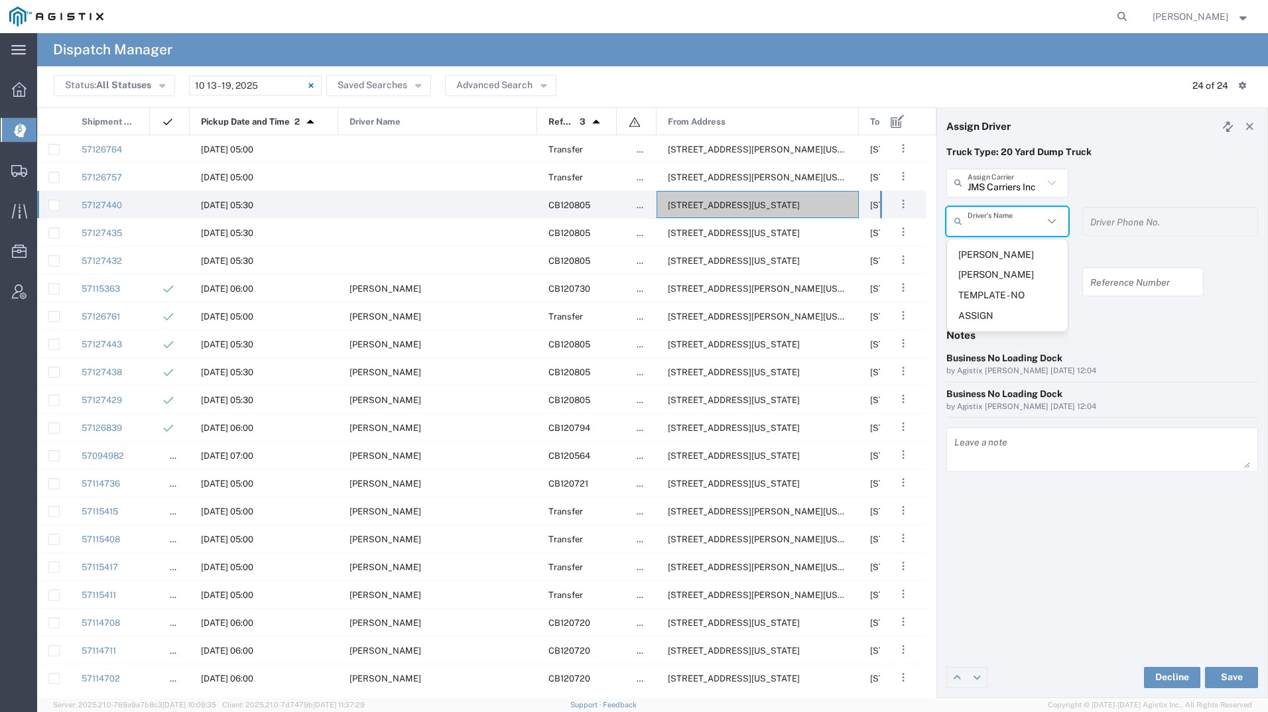
click at [1010, 216] on input "text" at bounding box center [1006, 221] width 76 height 23
click at [1008, 245] on span "Jihtan Singh" at bounding box center [1007, 255] width 121 height 21
type input "Jihtan Singh"
type input "925-303-7291"
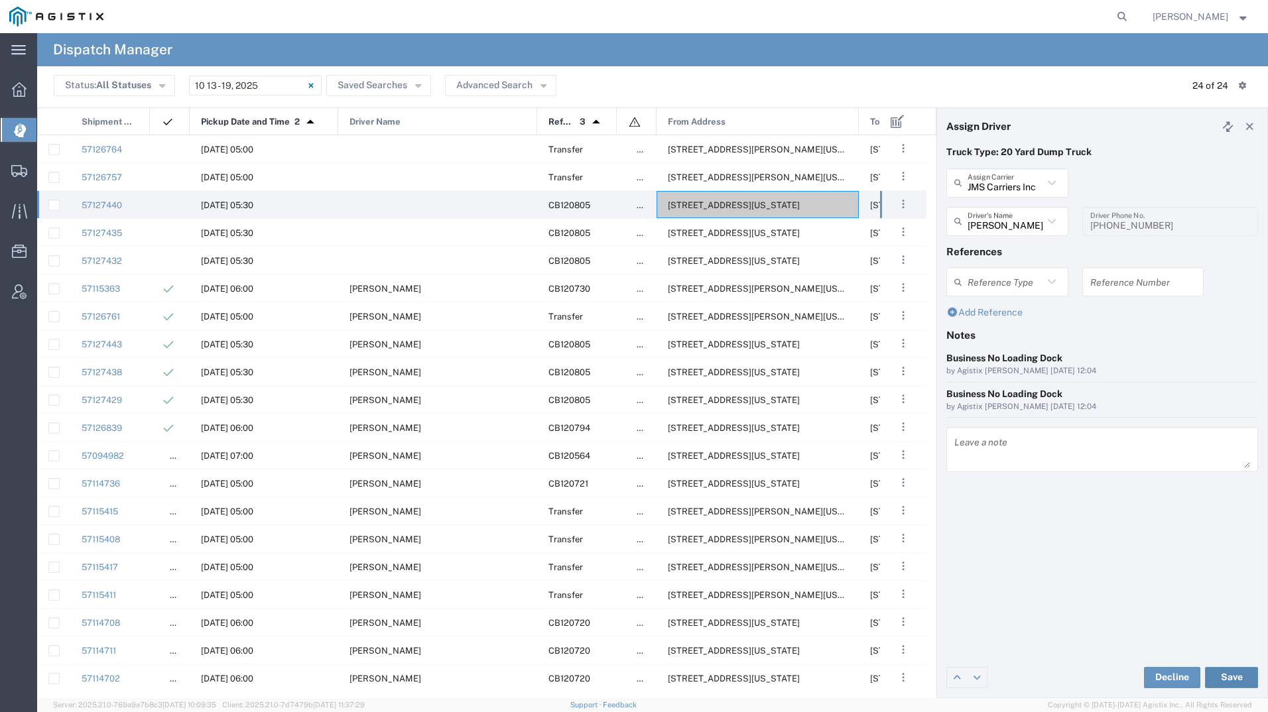
click at [1218, 676] on button "Save" at bounding box center [1231, 677] width 53 height 21
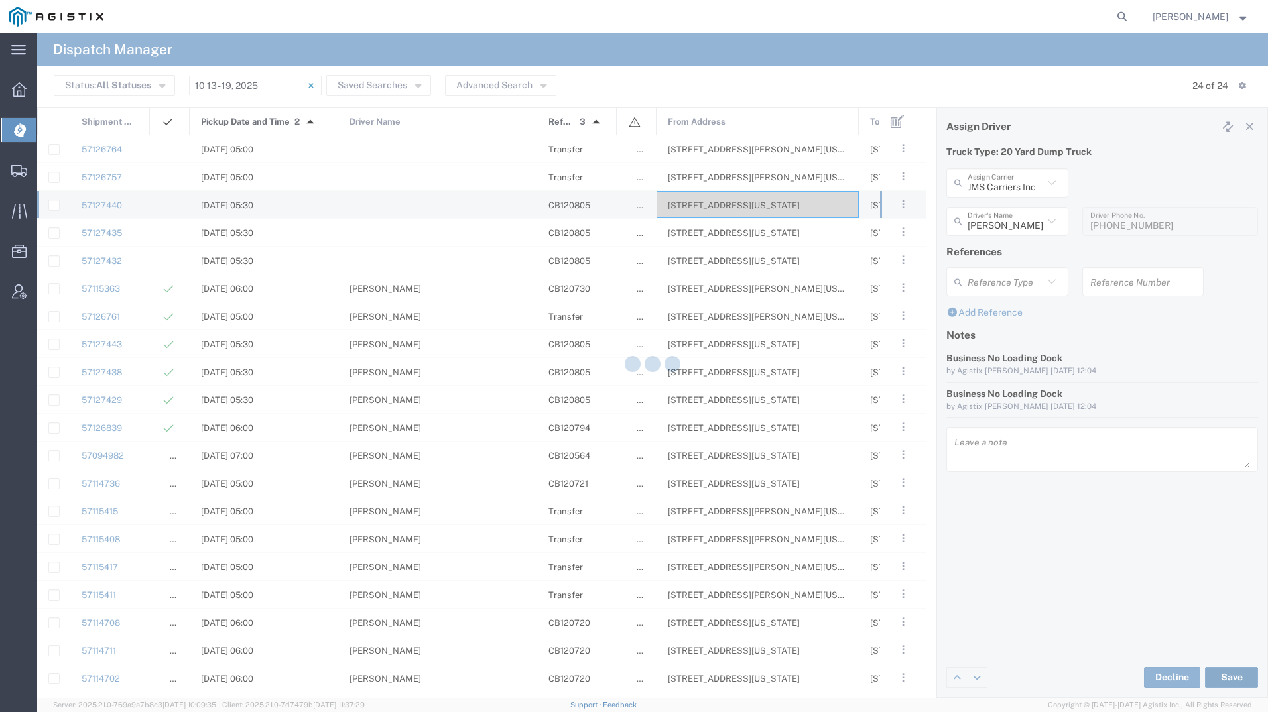
type input "Jihtan Singh"
type input "JMS Carriers Inc"
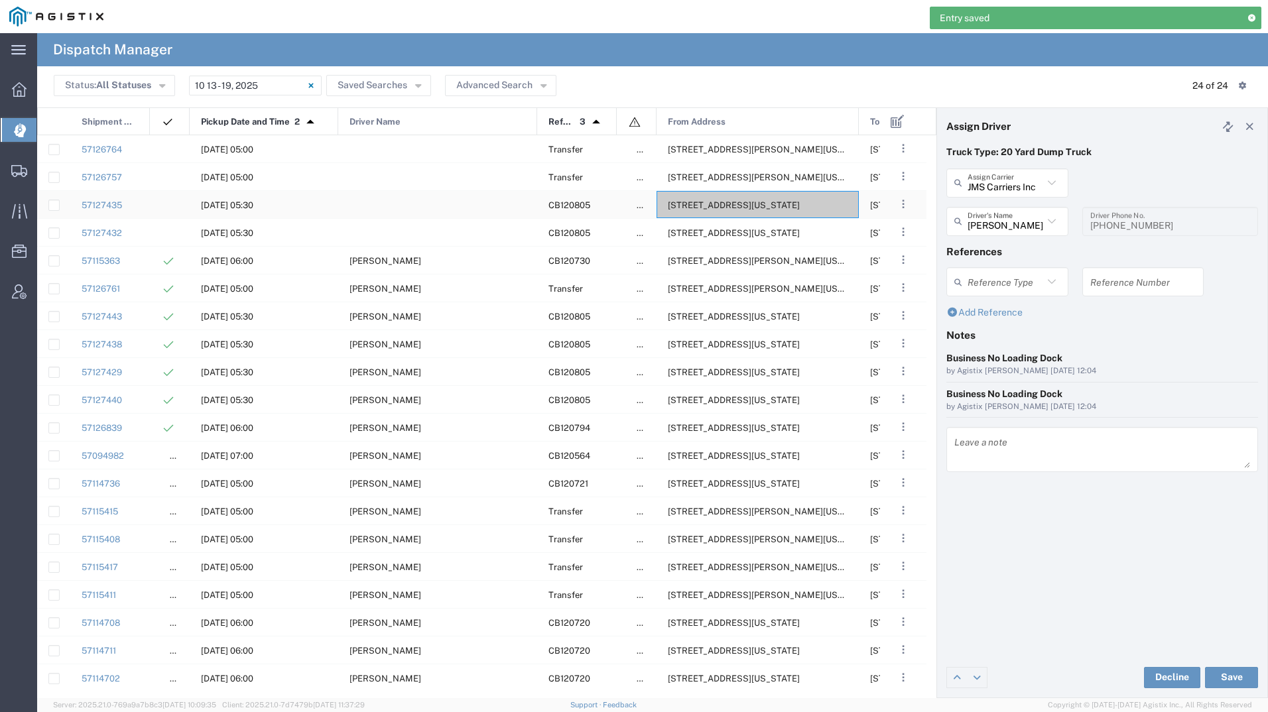
click at [747, 200] on span "1950 Del Mar Dr, San Ramon, California, 94583, United States" at bounding box center [734, 205] width 132 height 10
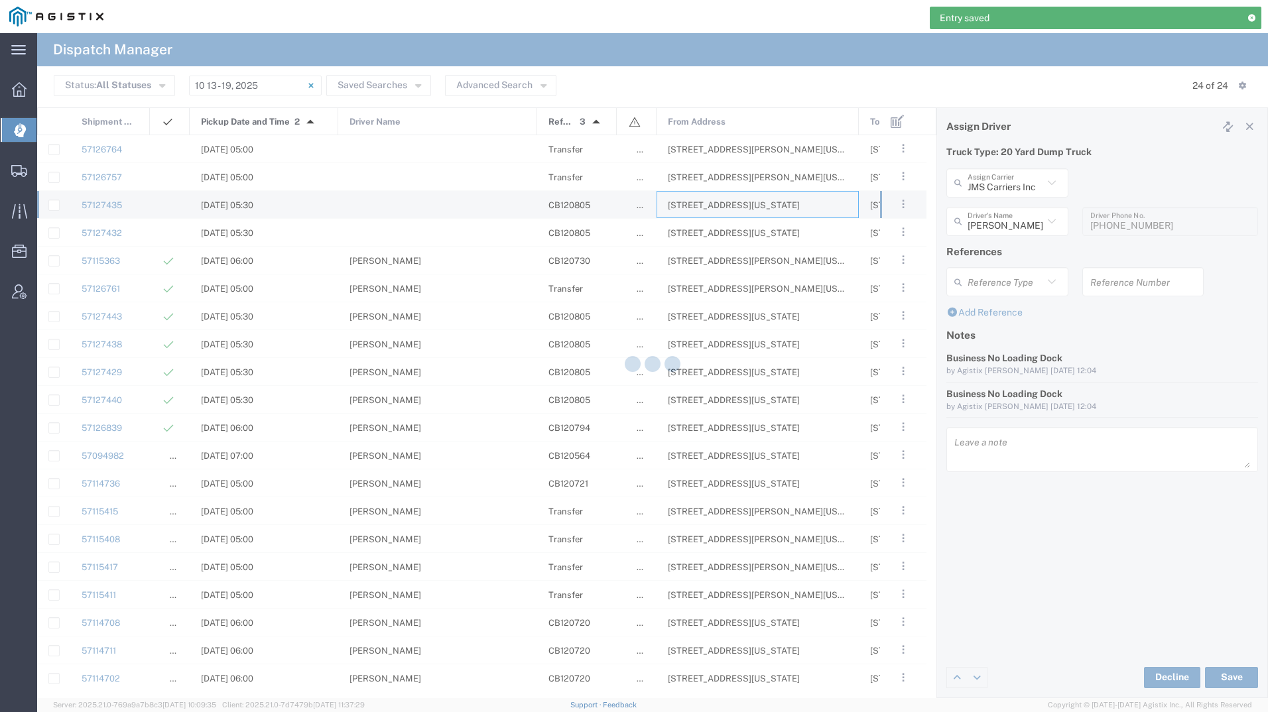
type input "Bradley Tanks Inc"
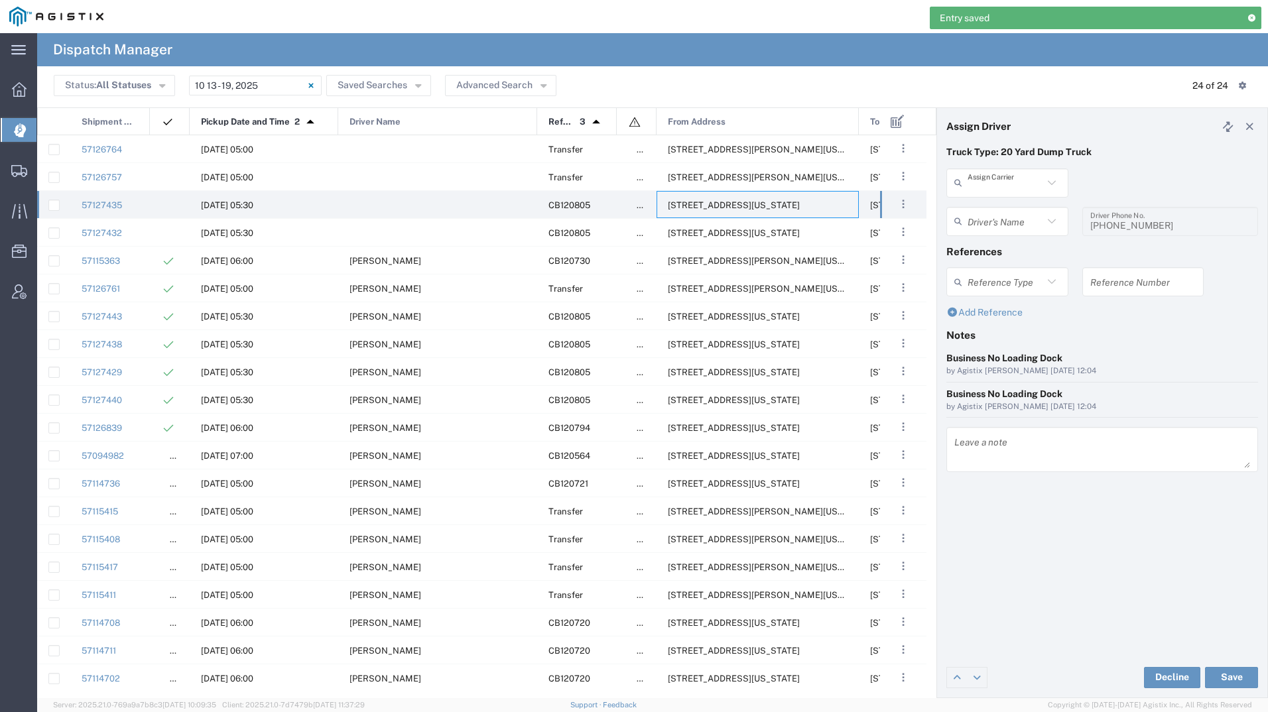
click at [993, 187] on input "text" at bounding box center [1006, 182] width 76 height 23
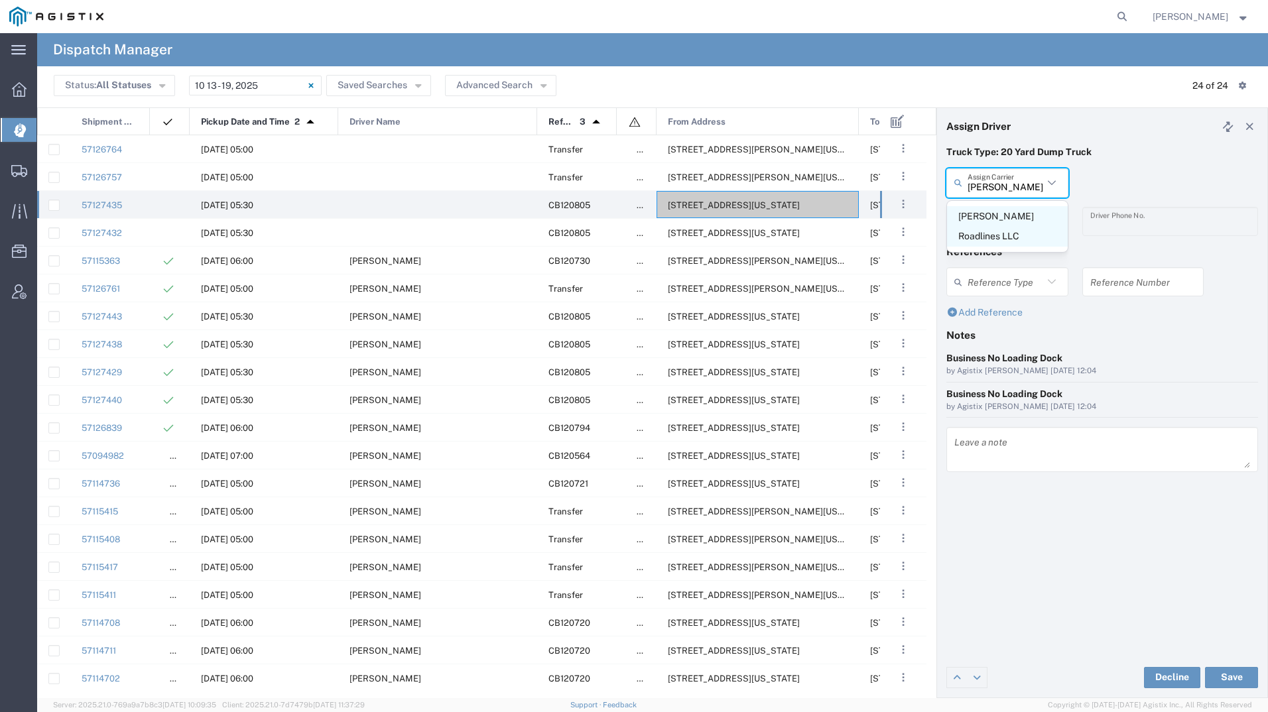
click at [983, 213] on span "Virk Roadlines LLC" at bounding box center [1007, 226] width 121 height 41
type input "Virk Roadlines LLC"
click at [983, 213] on input "text" at bounding box center [1010, 221] width 84 height 23
click at [978, 249] on span "Balraj Virk" at bounding box center [1007, 255] width 121 height 21
type input "Balraj Virk"
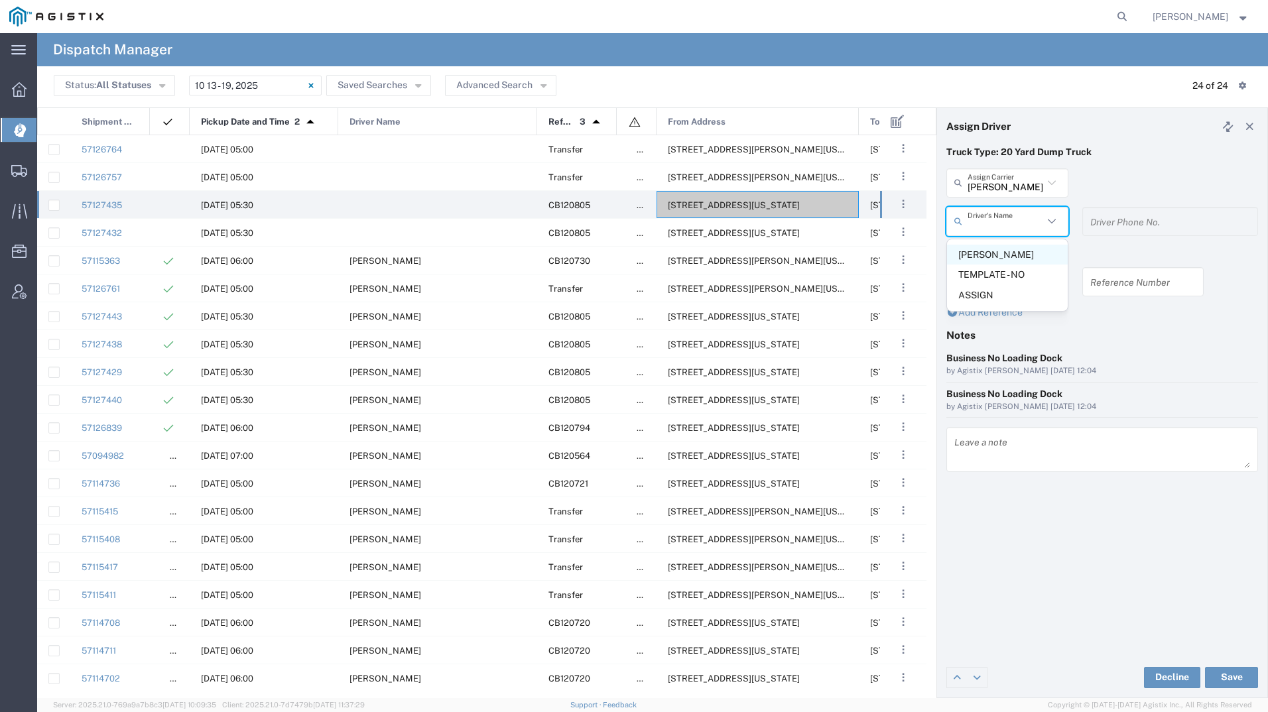
type input "5107149934"
click at [1243, 674] on button "Save" at bounding box center [1231, 677] width 53 height 21
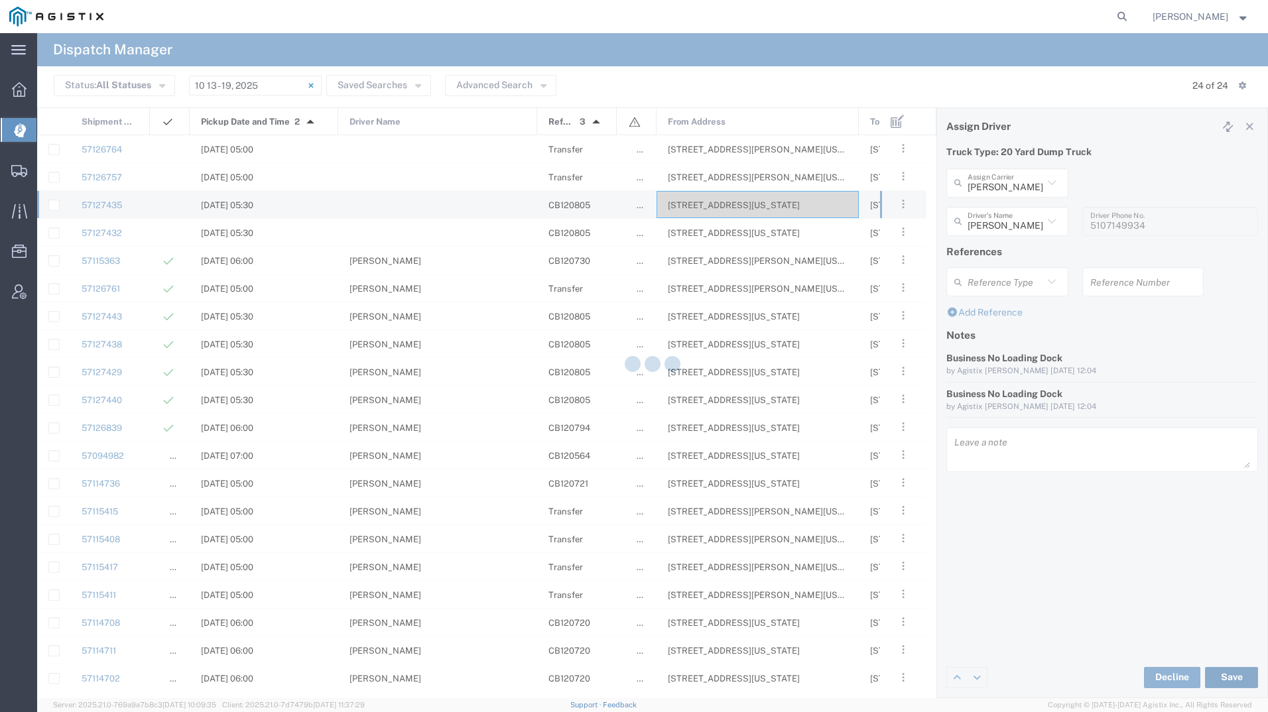
type input "Balraj Virk"
type input "Virk Roadlines LLC"
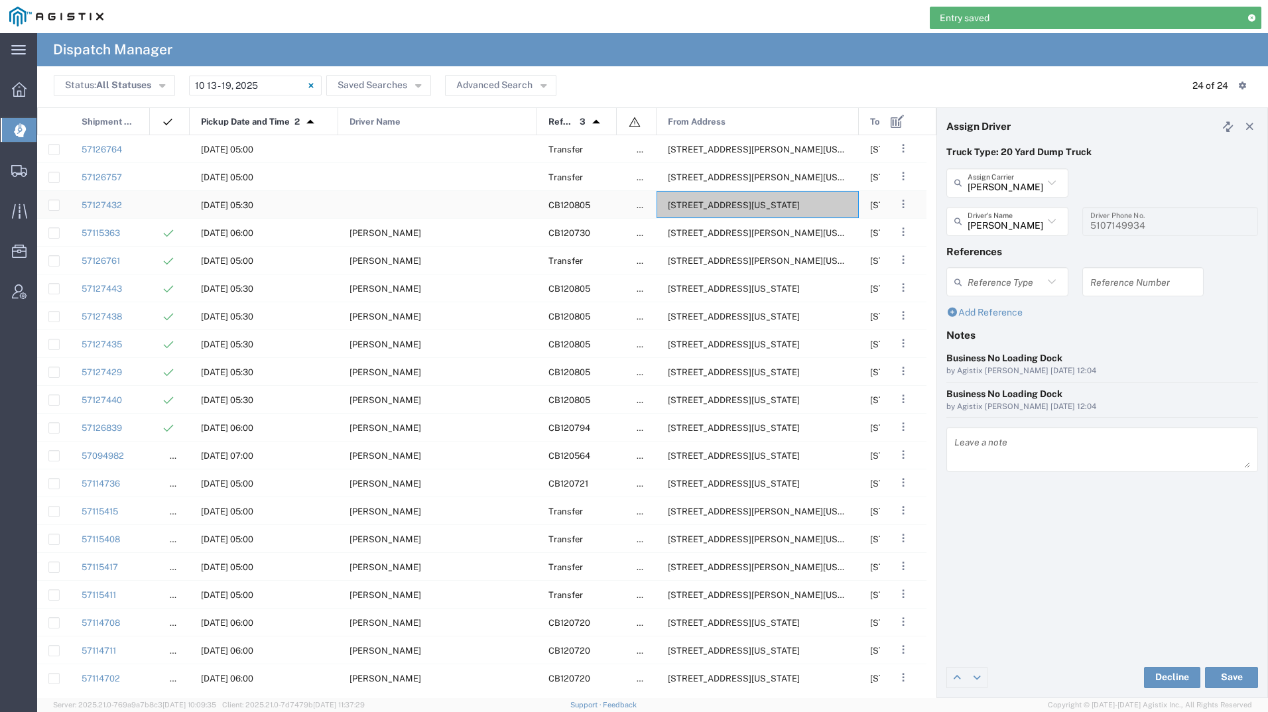
click at [726, 212] on div "1950 Del Mar Dr, San Ramon, California, 94583, United States" at bounding box center [758, 204] width 202 height 27
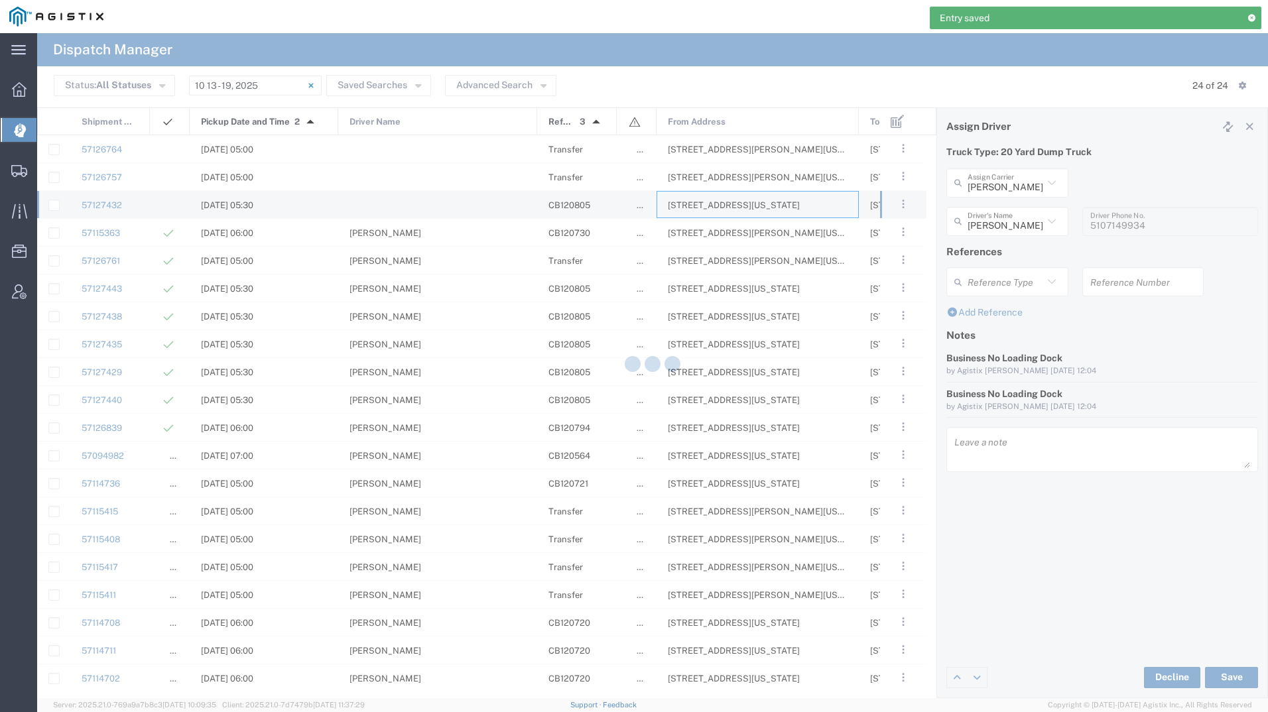
type input "Bradley Tanks Inc"
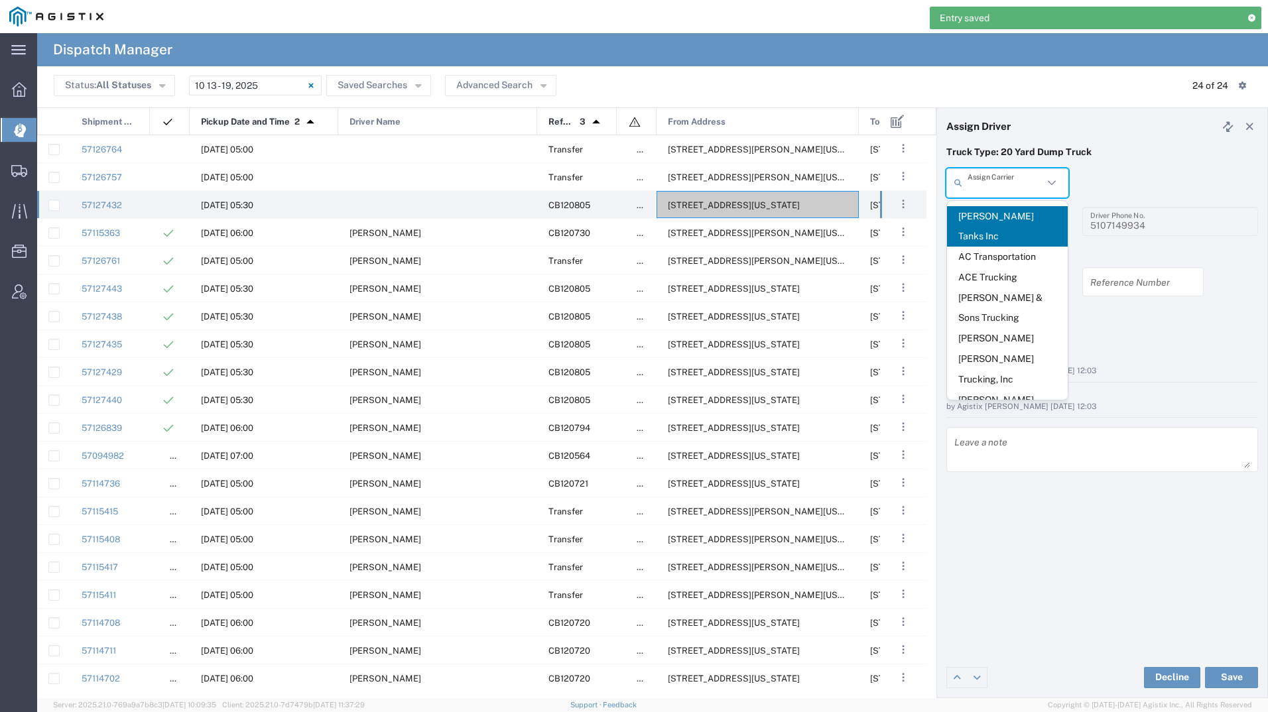
click at [990, 182] on input "text" at bounding box center [1006, 182] width 76 height 23
type input "i"
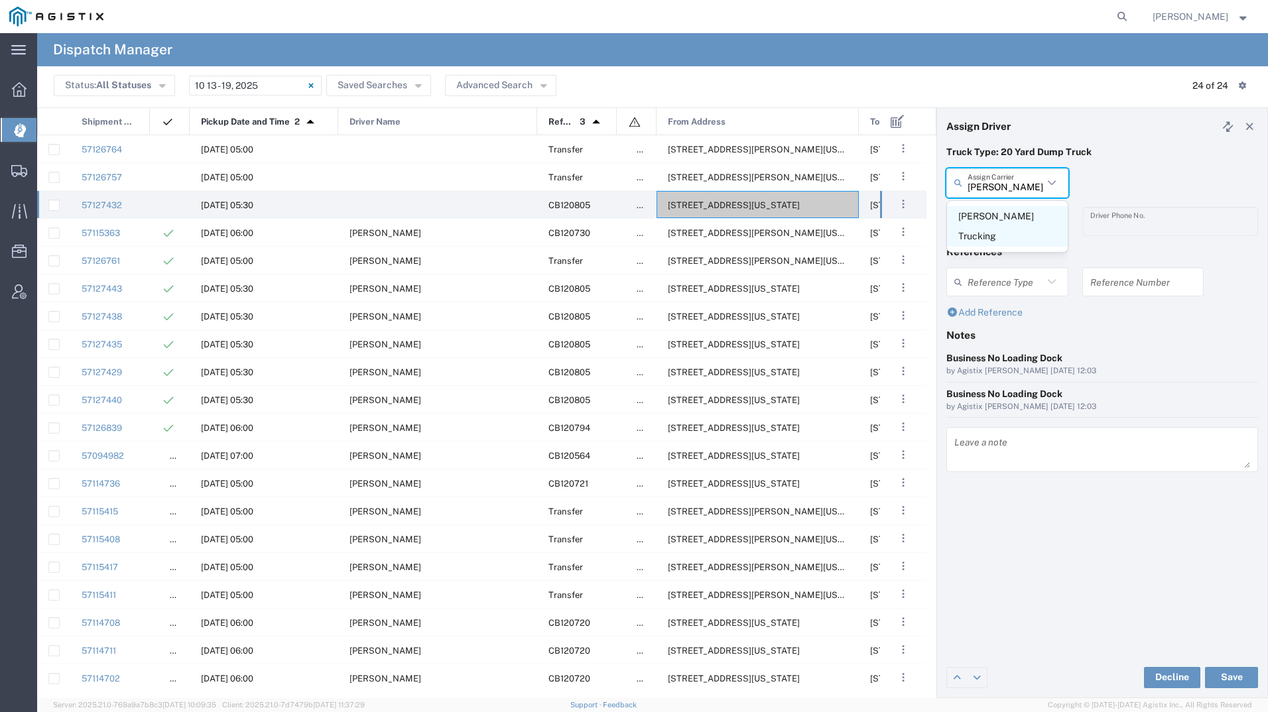
click at [995, 217] on span "Ibarra Trucking" at bounding box center [1007, 226] width 121 height 41
type input "Ibarra Trucking"
click at [995, 217] on input "text" at bounding box center [1010, 221] width 84 height 23
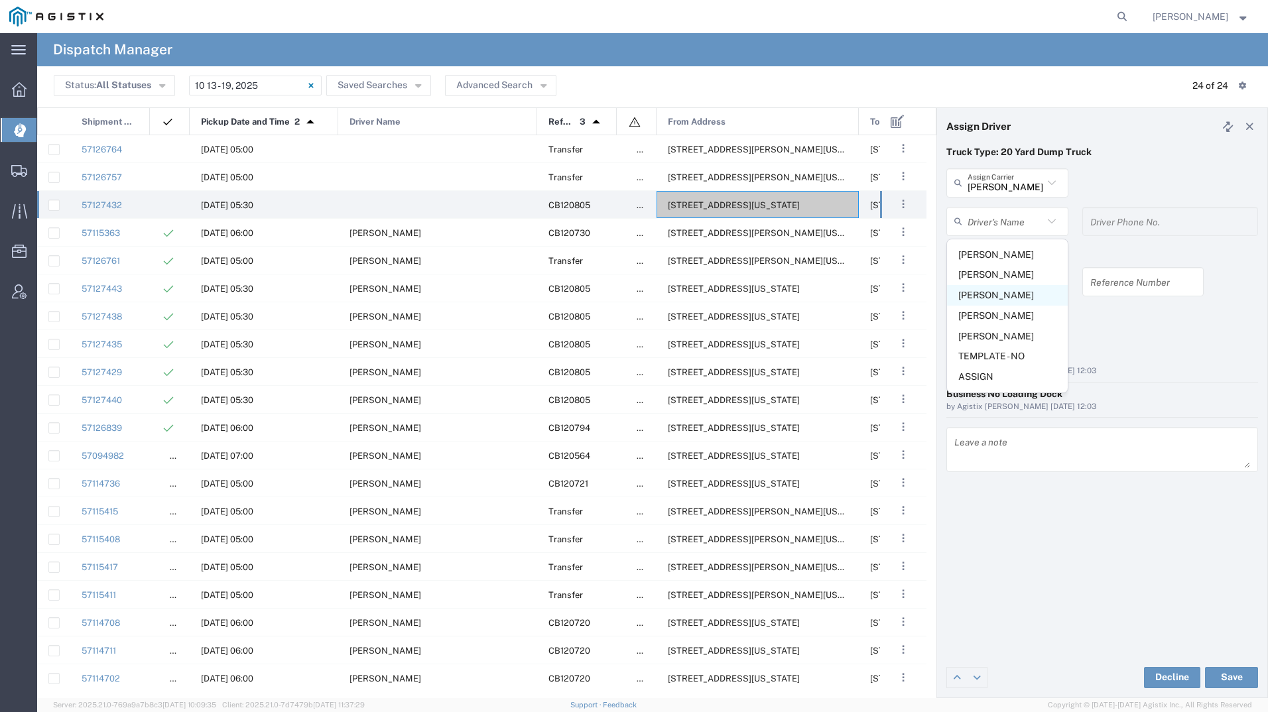
click at [991, 296] on span "Israel Ibarra" at bounding box center [1007, 295] width 121 height 21
type input "Israel Ibarra"
type input "2094954509"
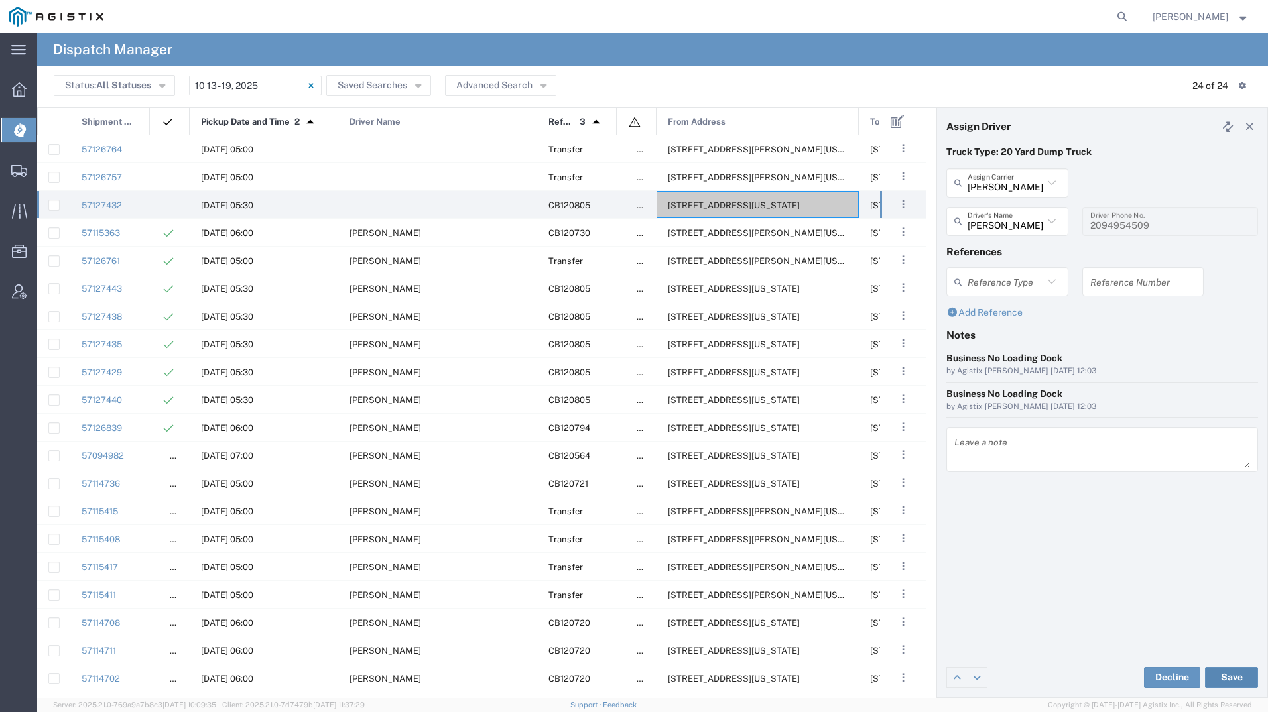
click at [1226, 681] on button "Save" at bounding box center [1231, 677] width 53 height 21
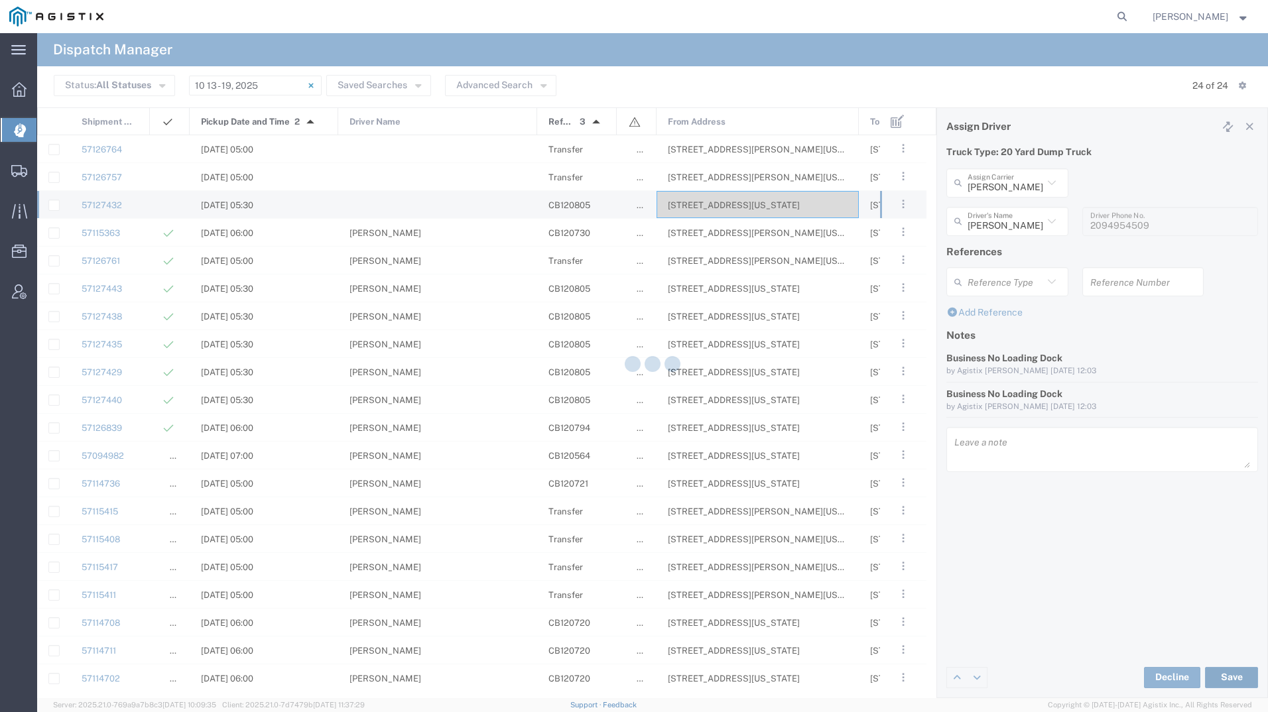
type input "Israel Ibarra"
type input "Ibarra Trucking"
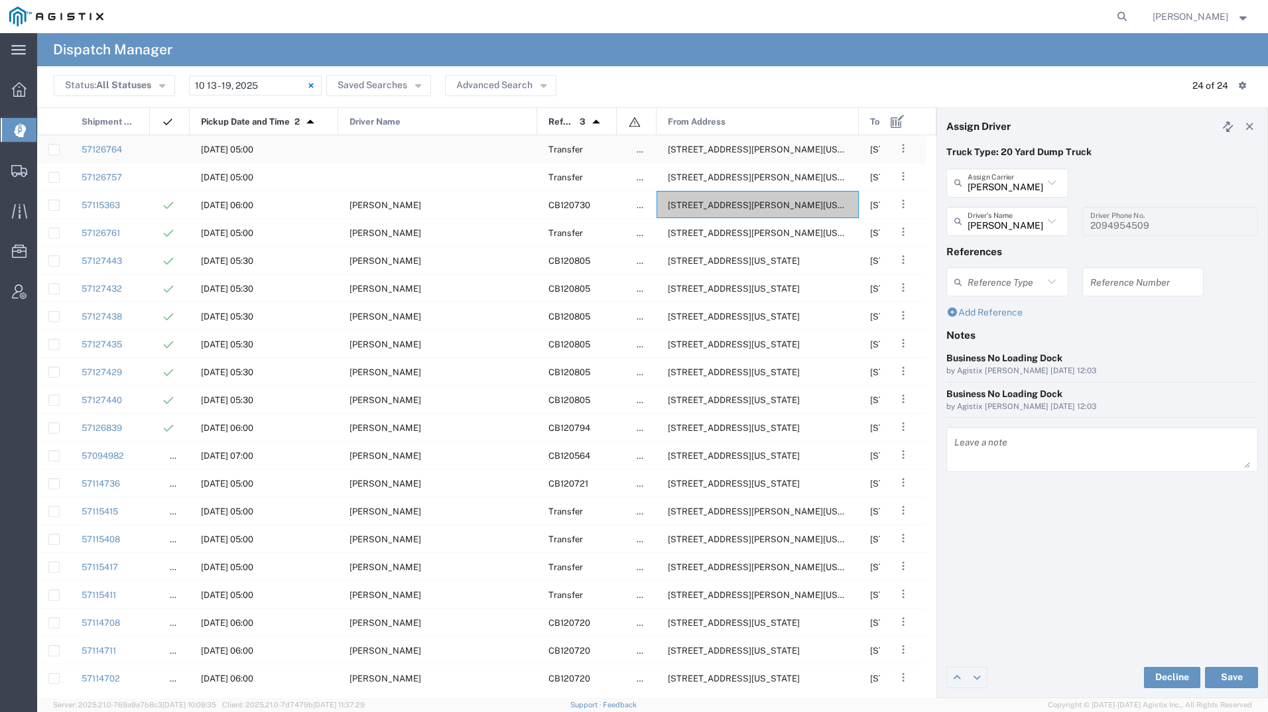
click at [737, 158] on div "6402 Santa Teresa Blvd, San Jose, California, 95119, United States" at bounding box center [758, 148] width 202 height 27
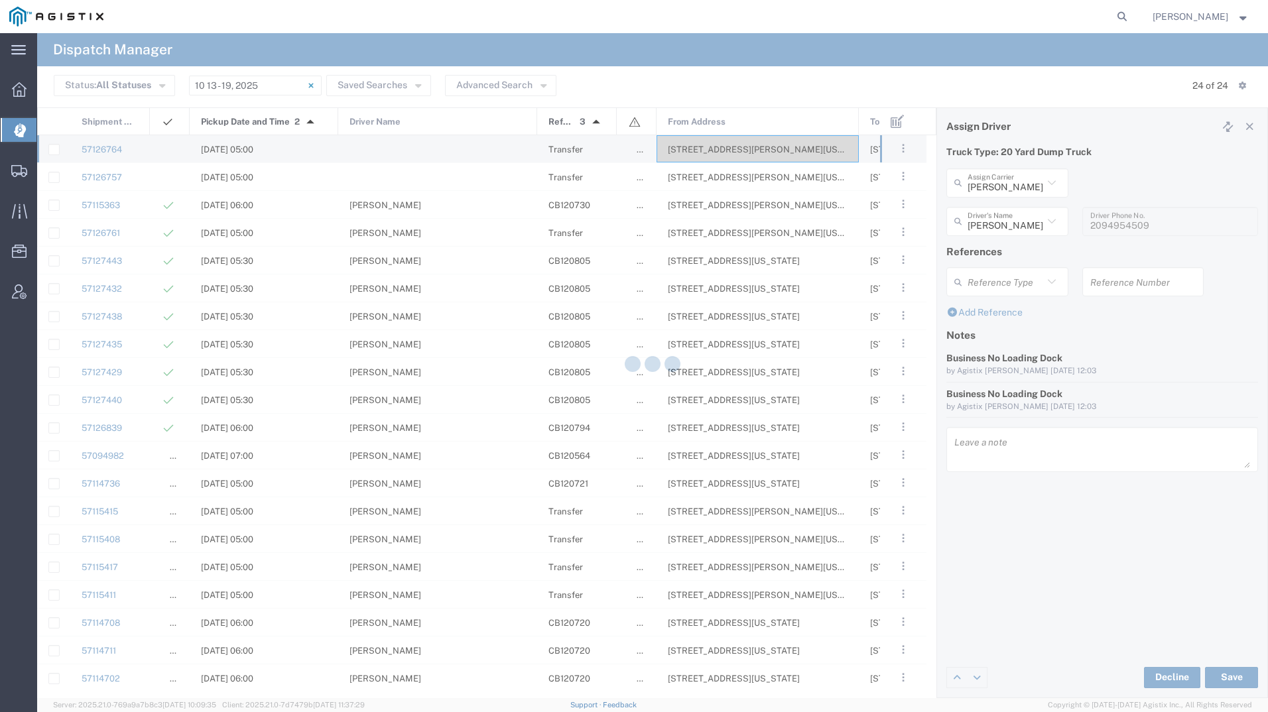
click at [995, 185] on div at bounding box center [652, 365] width 1231 height 665
type input "Bradley Tanks Inc"
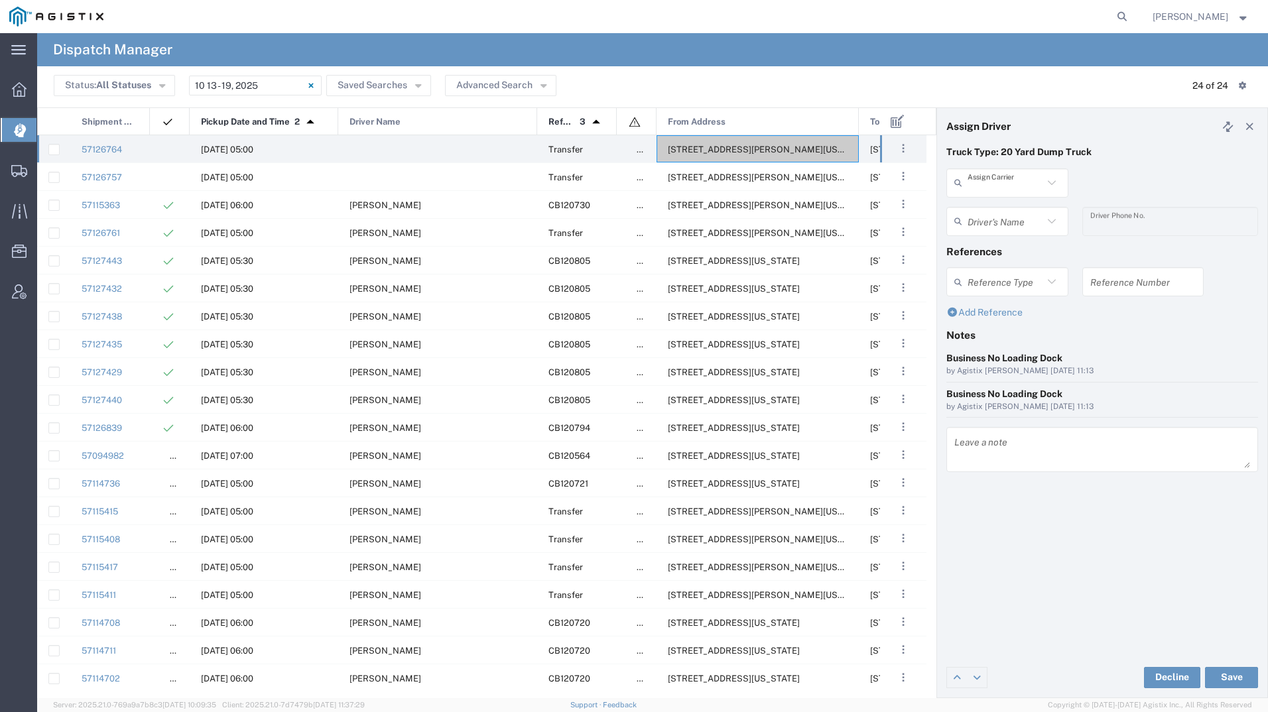
click at [995, 185] on input "text" at bounding box center [1006, 182] width 76 height 23
click at [995, 217] on span "Millan Trucking" at bounding box center [1007, 226] width 121 height 41
type input "Millan Trucking"
click at [995, 217] on input "text" at bounding box center [1010, 221] width 84 height 23
click at [993, 251] on span "Gabriel Huante" at bounding box center [1007, 255] width 121 height 21
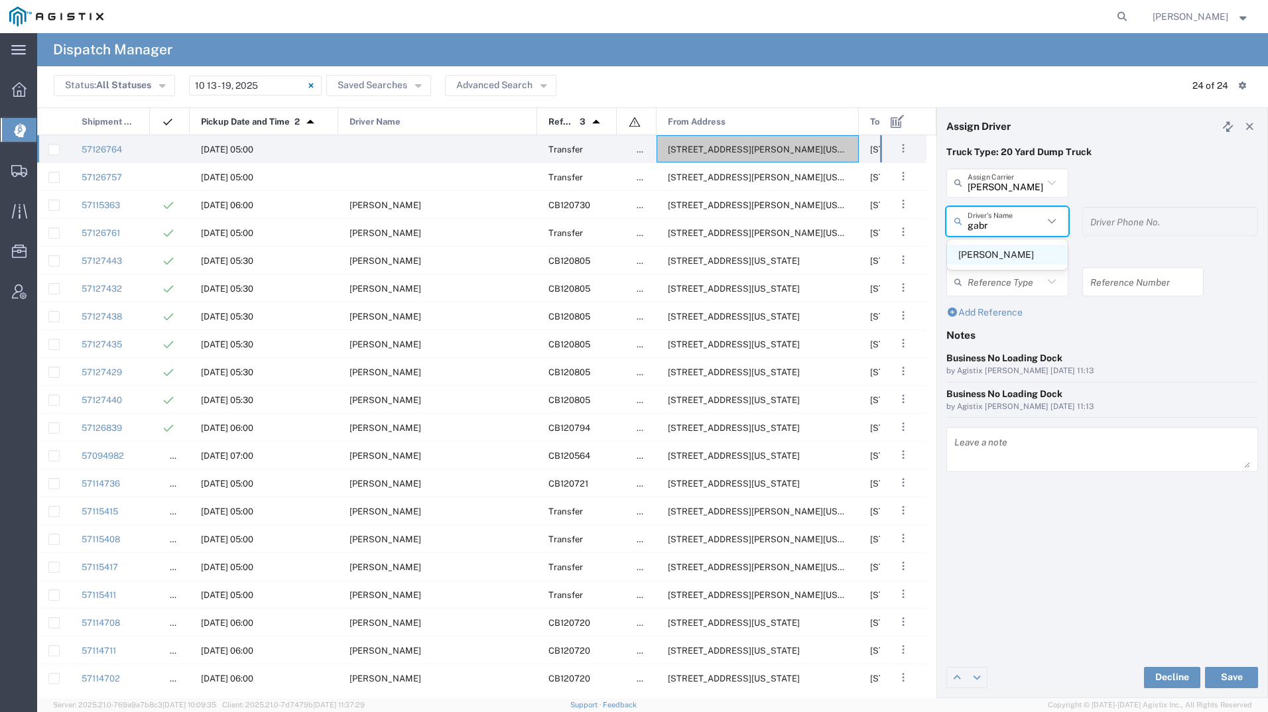
type input "Gabriel Huante"
type input "8312884954"
click at [1231, 669] on button "Save" at bounding box center [1231, 677] width 53 height 21
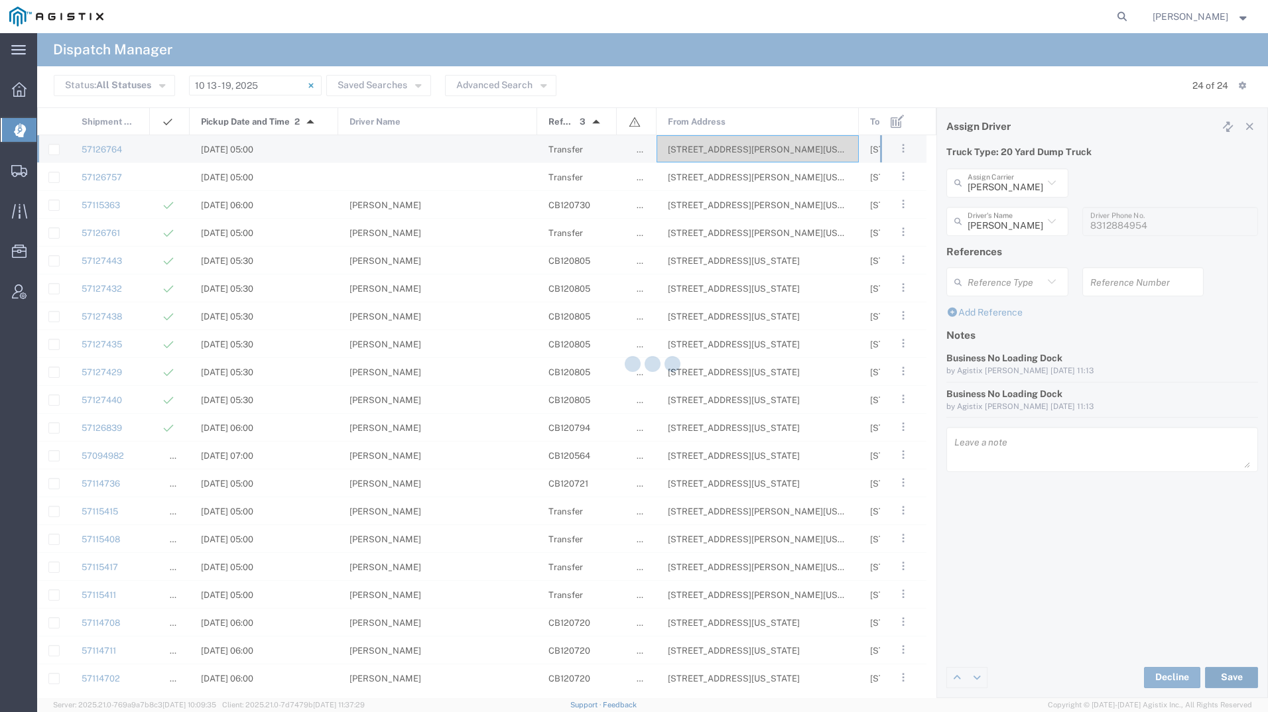
type input "Gabriel Huante"
type input "Millan Trucking"
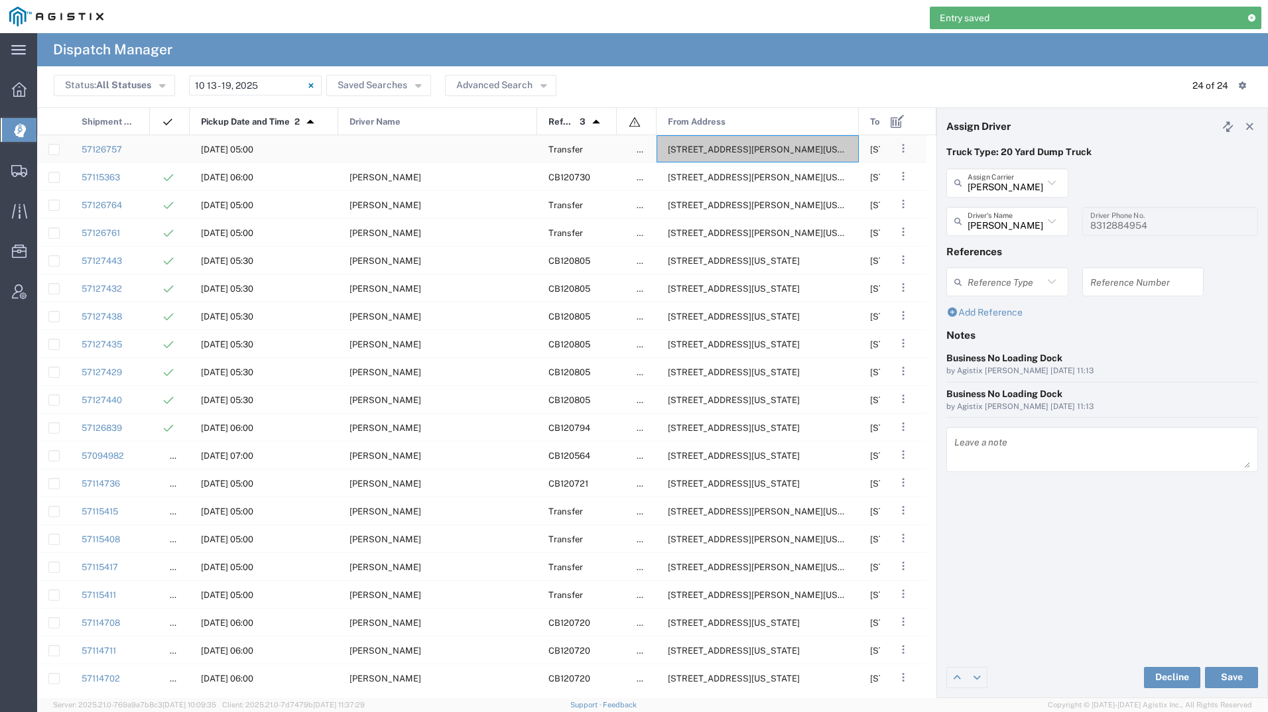
click at [711, 151] on span "6402 Santa Teresa Blvd, San Jose, California, 95119, United States" at bounding box center [770, 150] width 204 height 10
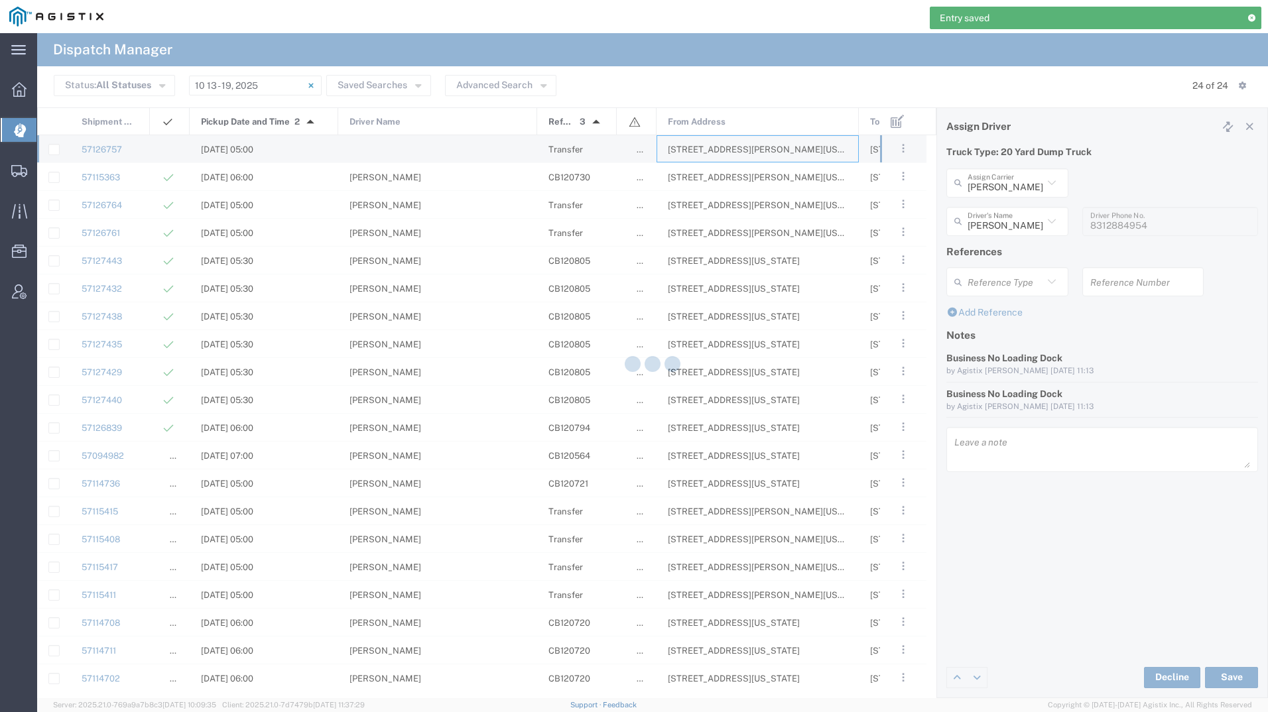
type input "Bradley Tanks Inc"
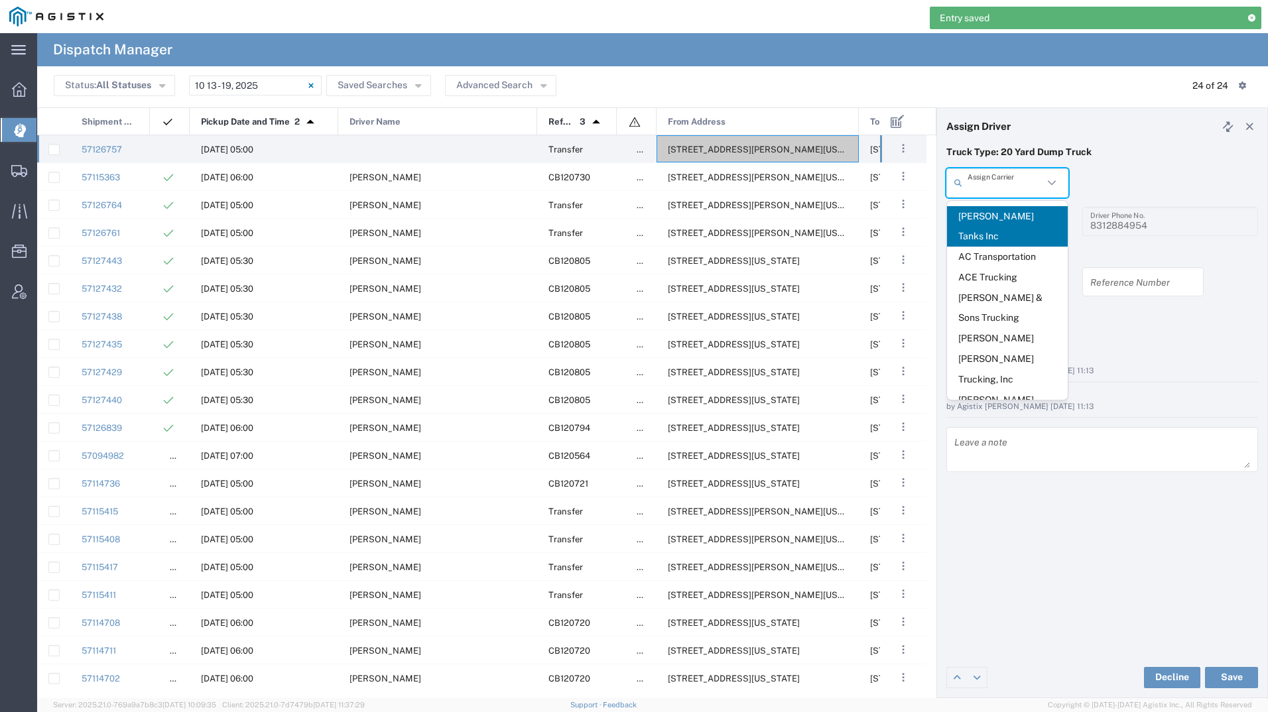
click at [987, 183] on input "text" at bounding box center [1006, 182] width 76 height 23
type input "m"
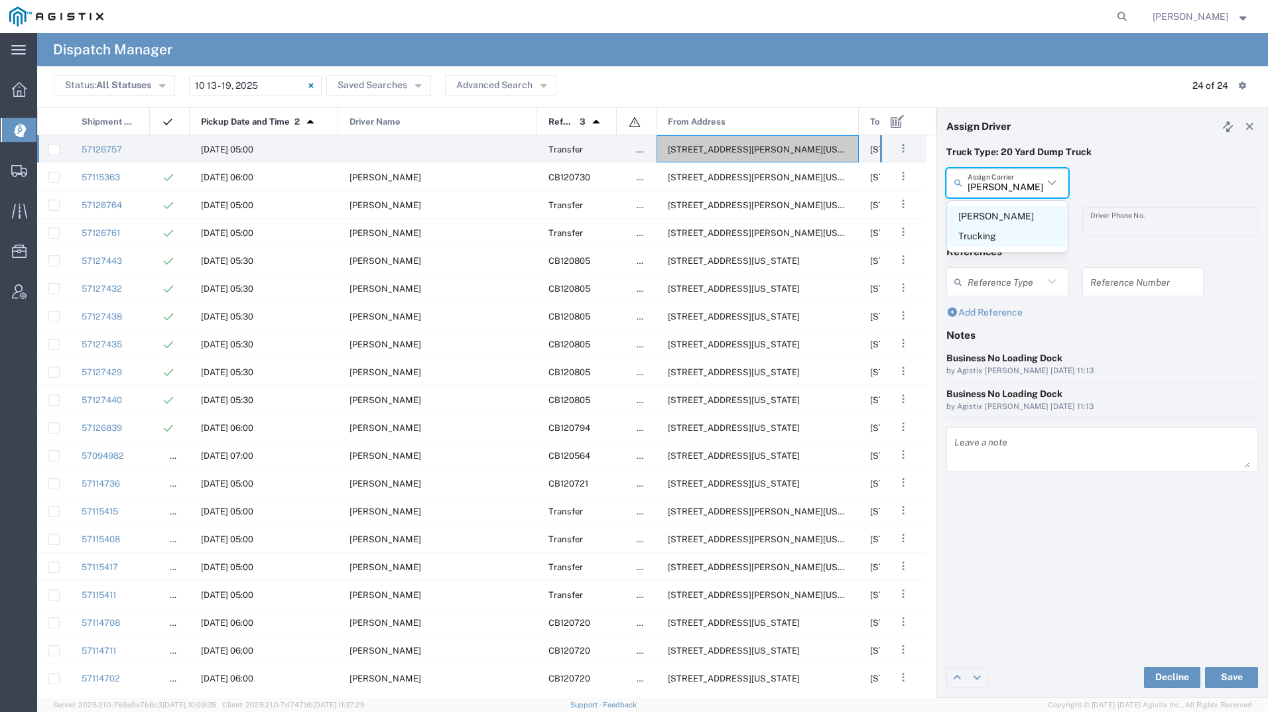
click at [988, 216] on span "Millan Trucking" at bounding box center [1007, 226] width 121 height 41
type input "Millan Trucking"
click at [988, 216] on input "text" at bounding box center [1010, 221] width 84 height 23
click at [983, 247] on span "Juan Jara" at bounding box center [1007, 255] width 121 height 21
type input "Juan Jara"
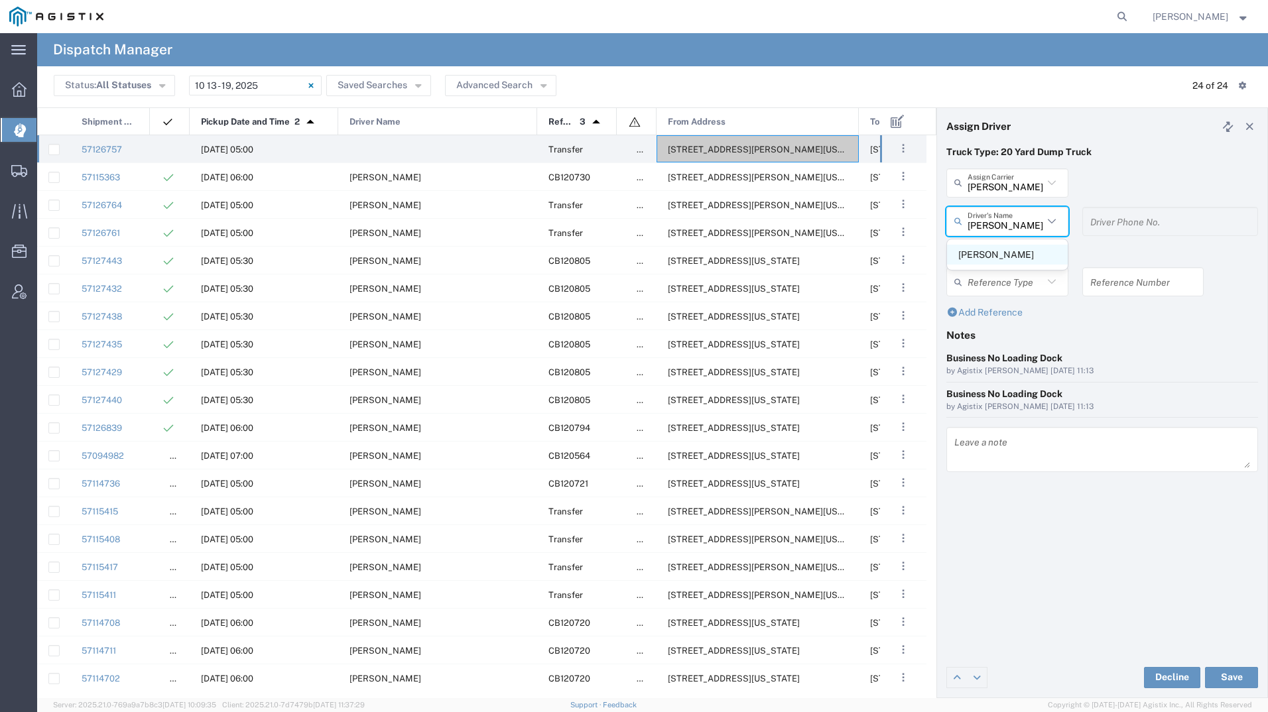
type input "4084380716"
click at [1240, 682] on button "Save" at bounding box center [1231, 677] width 53 height 21
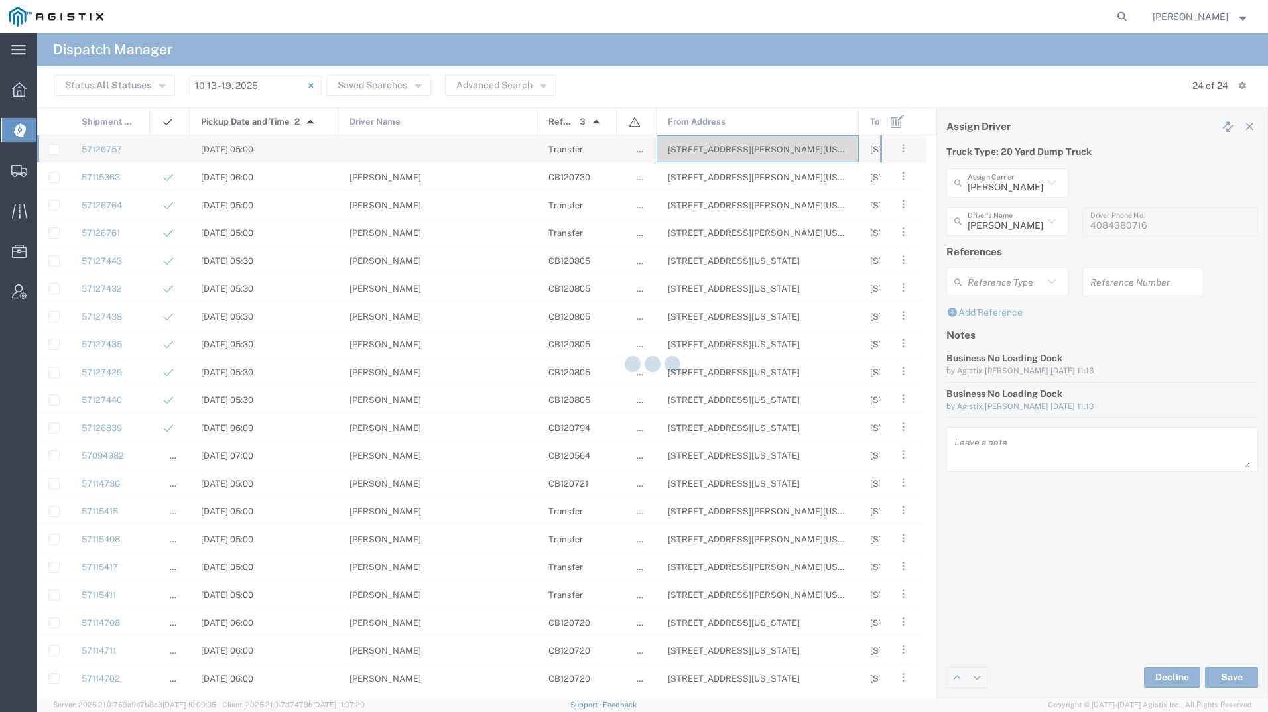
type input "Juan Jara"
type input "Millan Trucking"
